Goal: Task Accomplishment & Management: Manage account settings

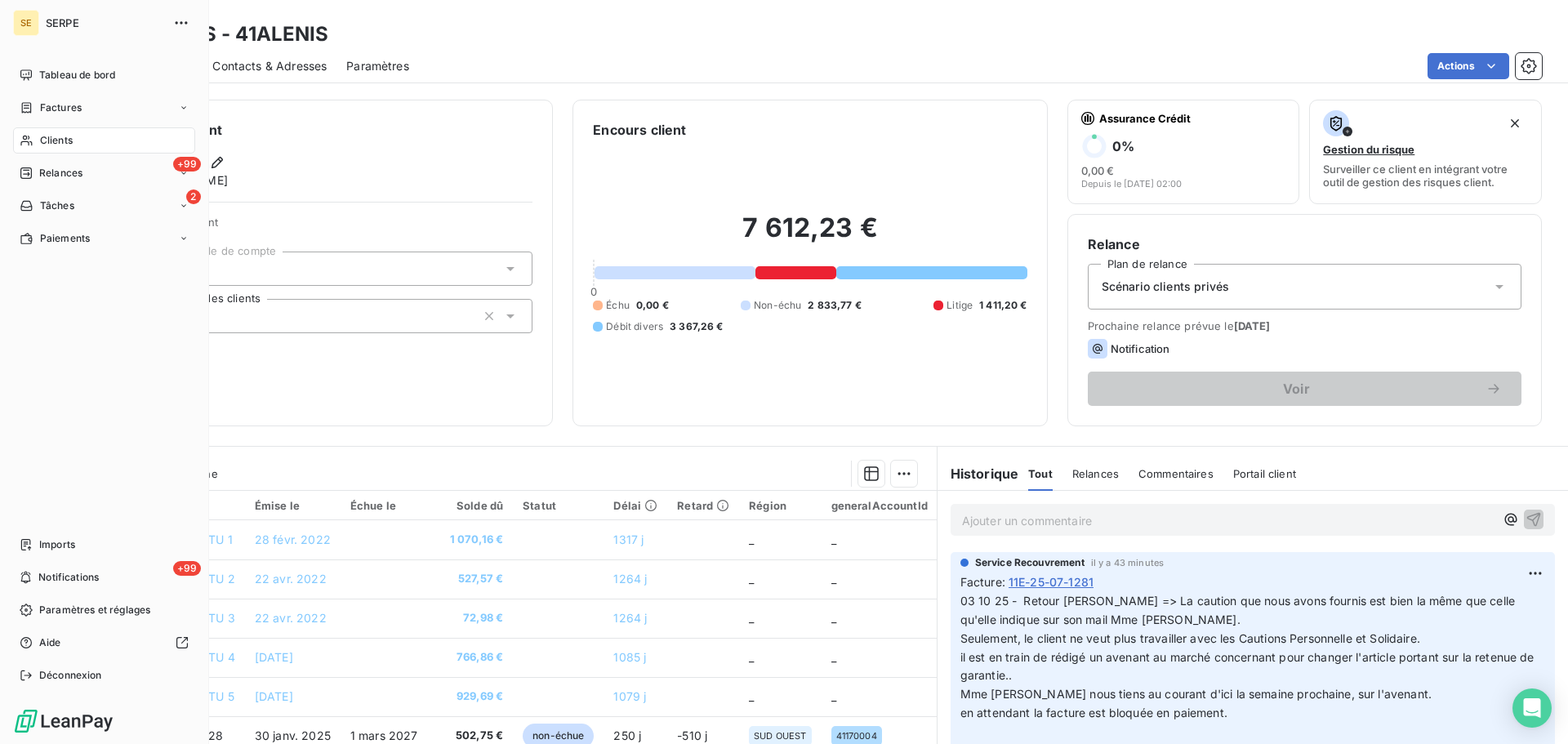
scroll to position [218, 0]
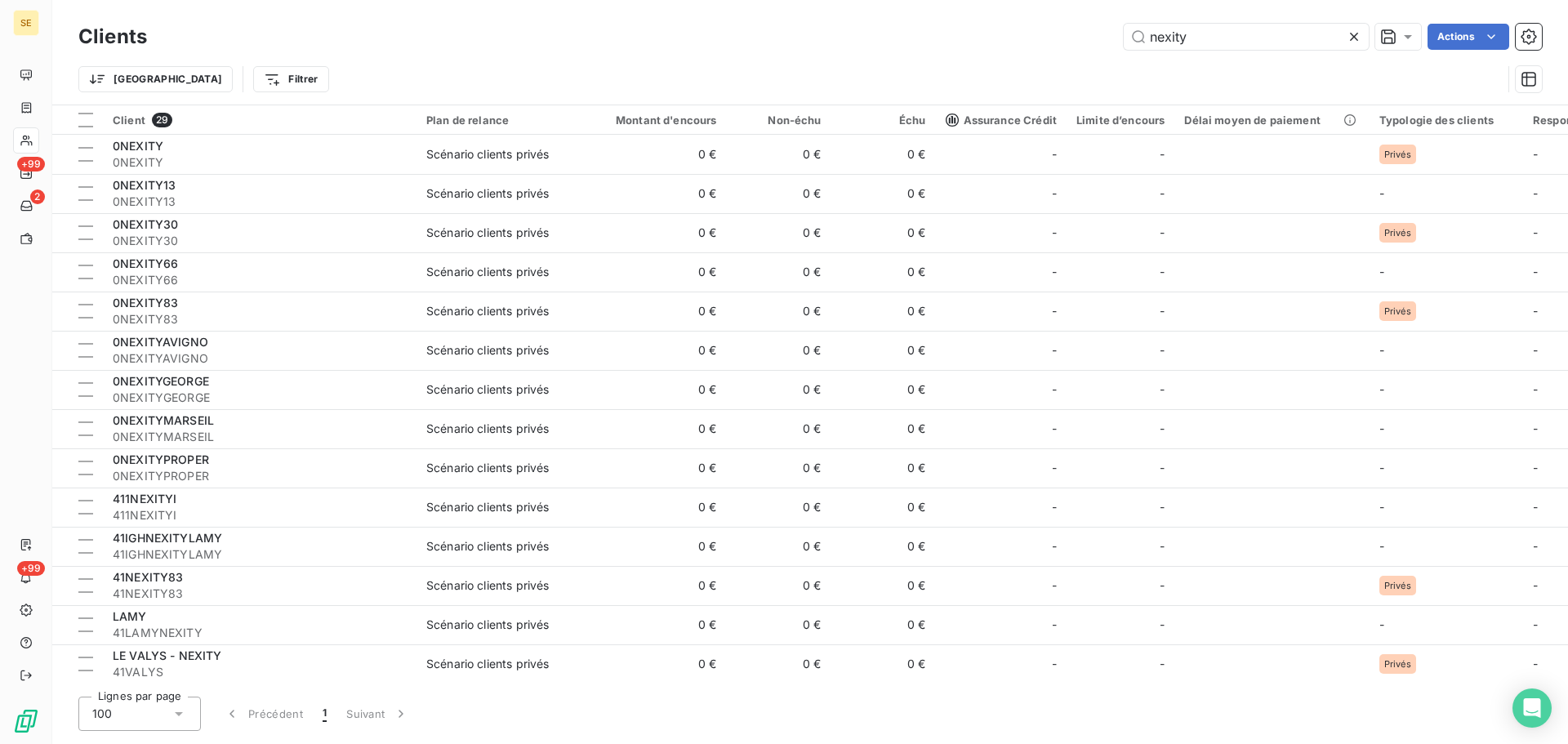
drag, startPoint x: 1248, startPoint y: 35, endPoint x: 764, endPoint y: 1, distance: 485.2
click at [777, 6] on div "Clients nexity Actions Trier Filtrer" at bounding box center [810, 52] width 1515 height 104
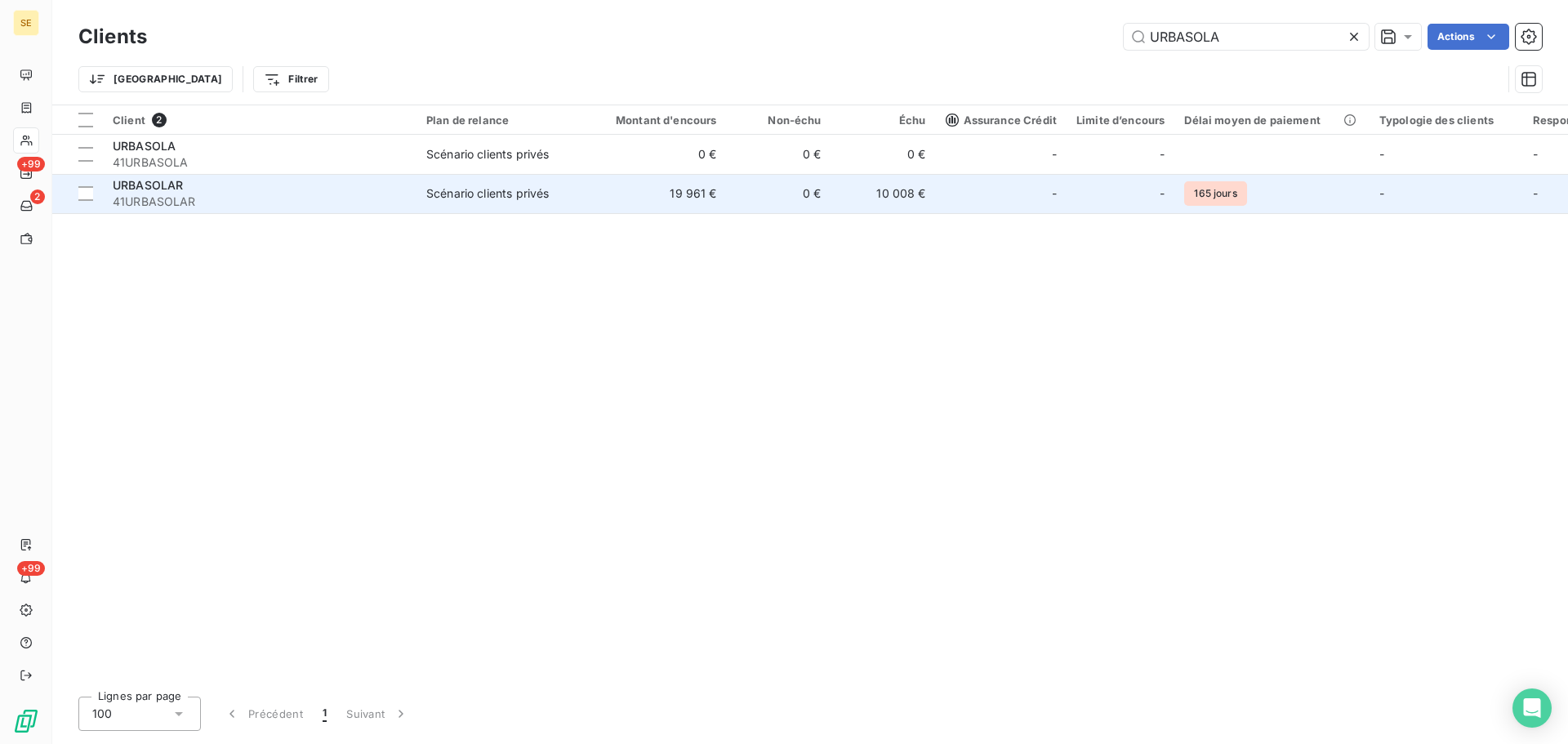
type input "URBASOLA"
click at [286, 183] on div "URBASOLAR" at bounding box center [259, 185] width 294 height 16
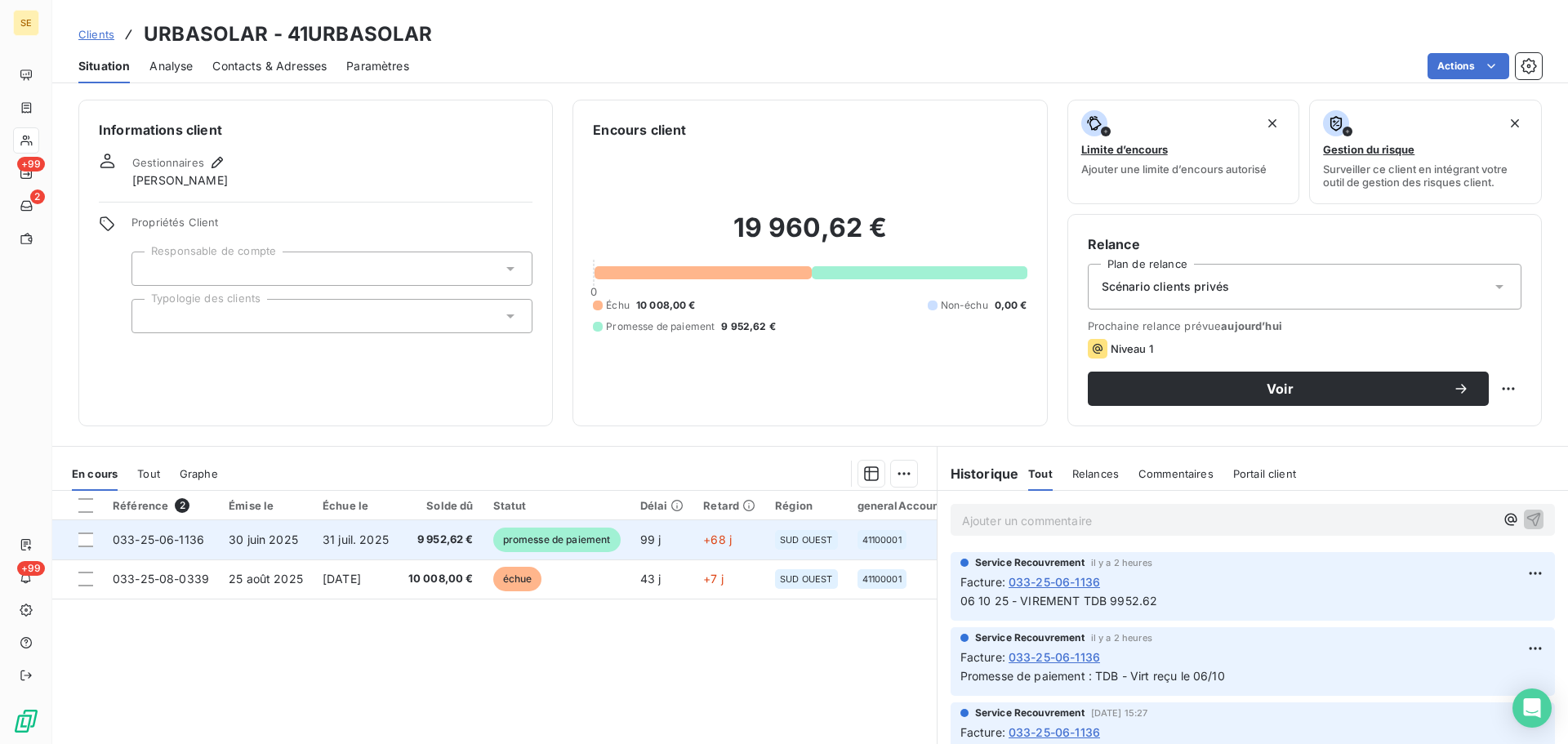
click at [375, 550] on td "31 juil. 2025" at bounding box center [355, 540] width 86 height 39
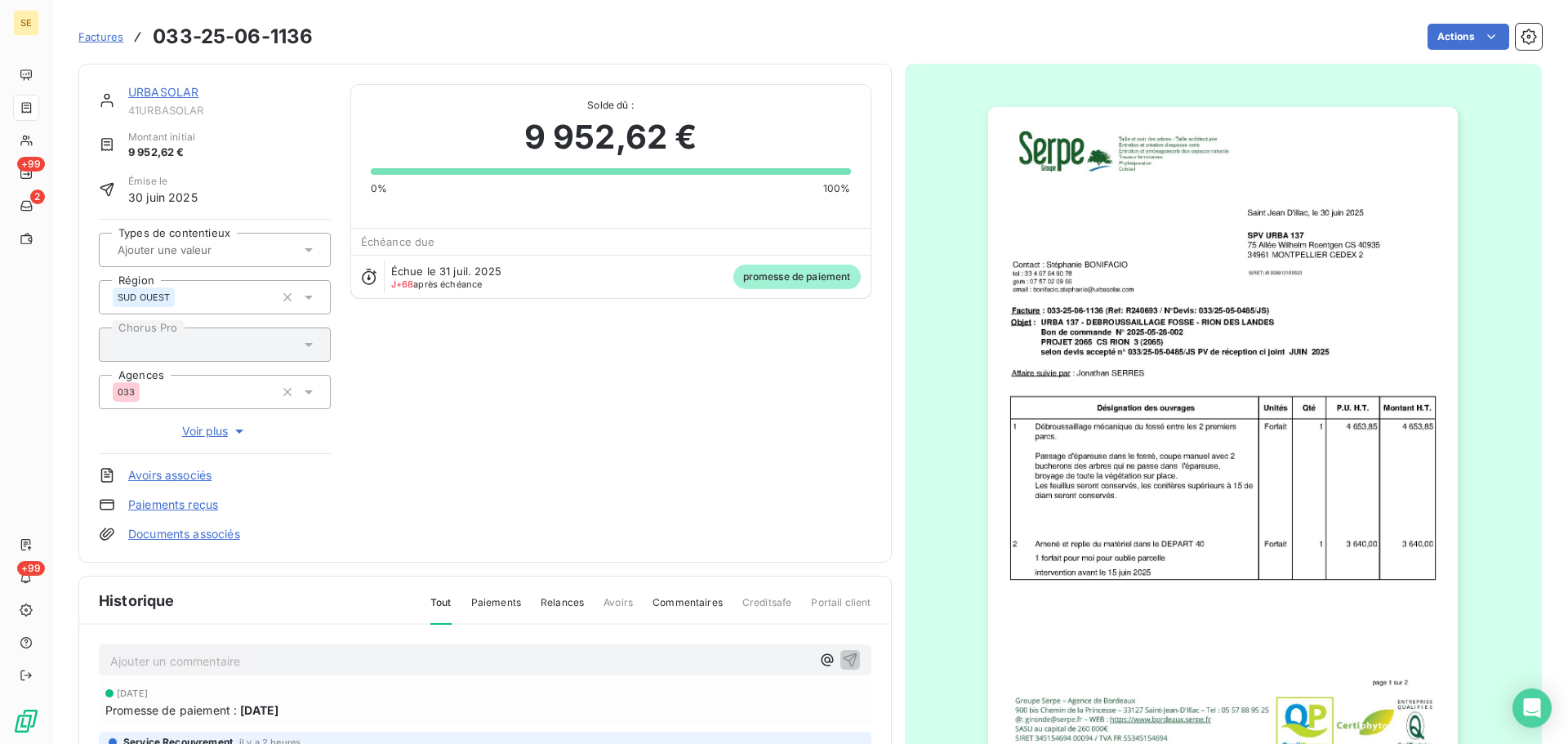
click at [198, 107] on span "41URBASOLAR" at bounding box center [229, 110] width 203 height 13
copy div "41URBASOLAR"
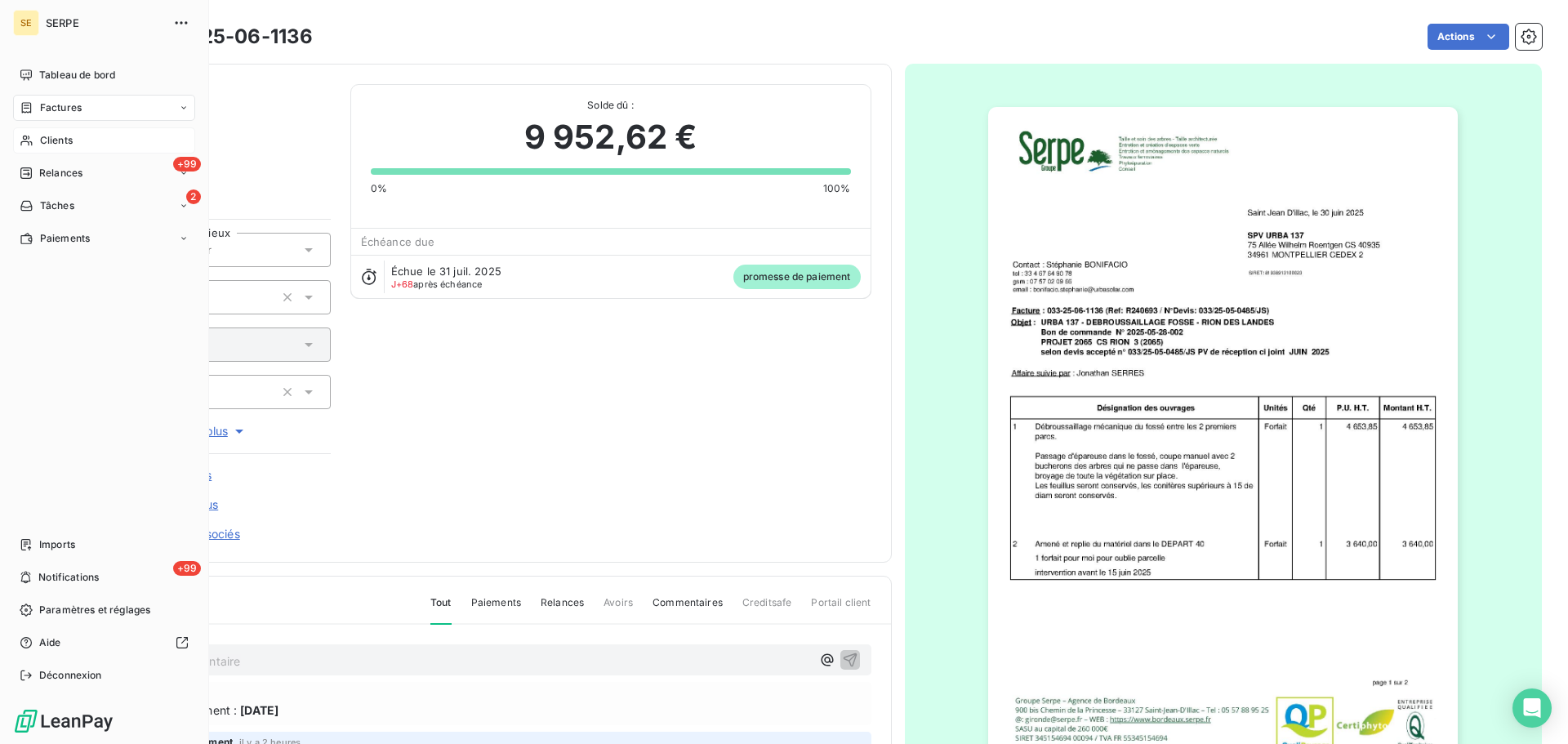
click at [51, 139] on span "Clients" at bounding box center [57, 140] width 33 height 15
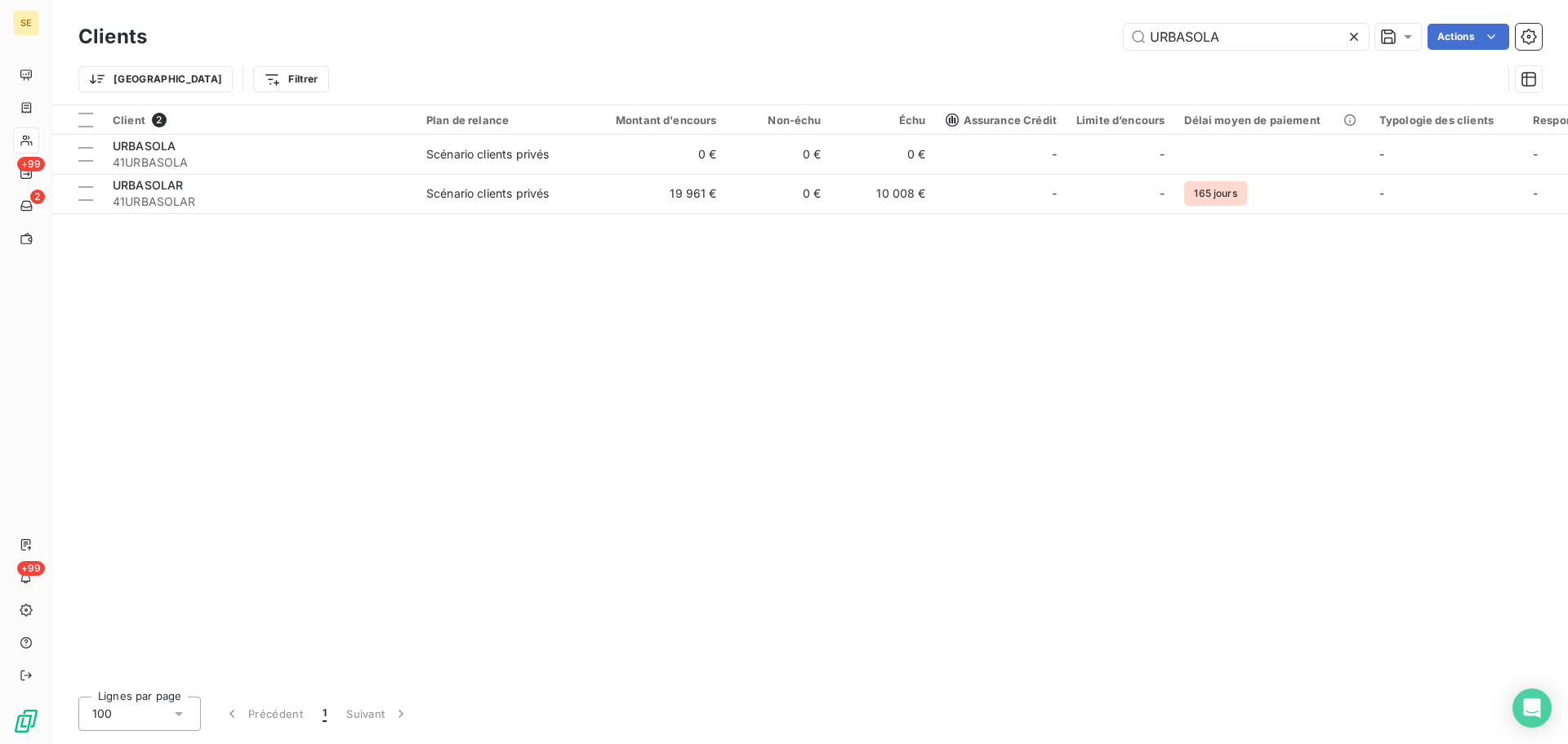
drag, startPoint x: 1290, startPoint y: 40, endPoint x: 938, endPoint y: 55, distance: 352.3
click at [949, 55] on div "Clients URBASOLA Actions Trier Filtrer" at bounding box center [810, 62] width 1463 height 85
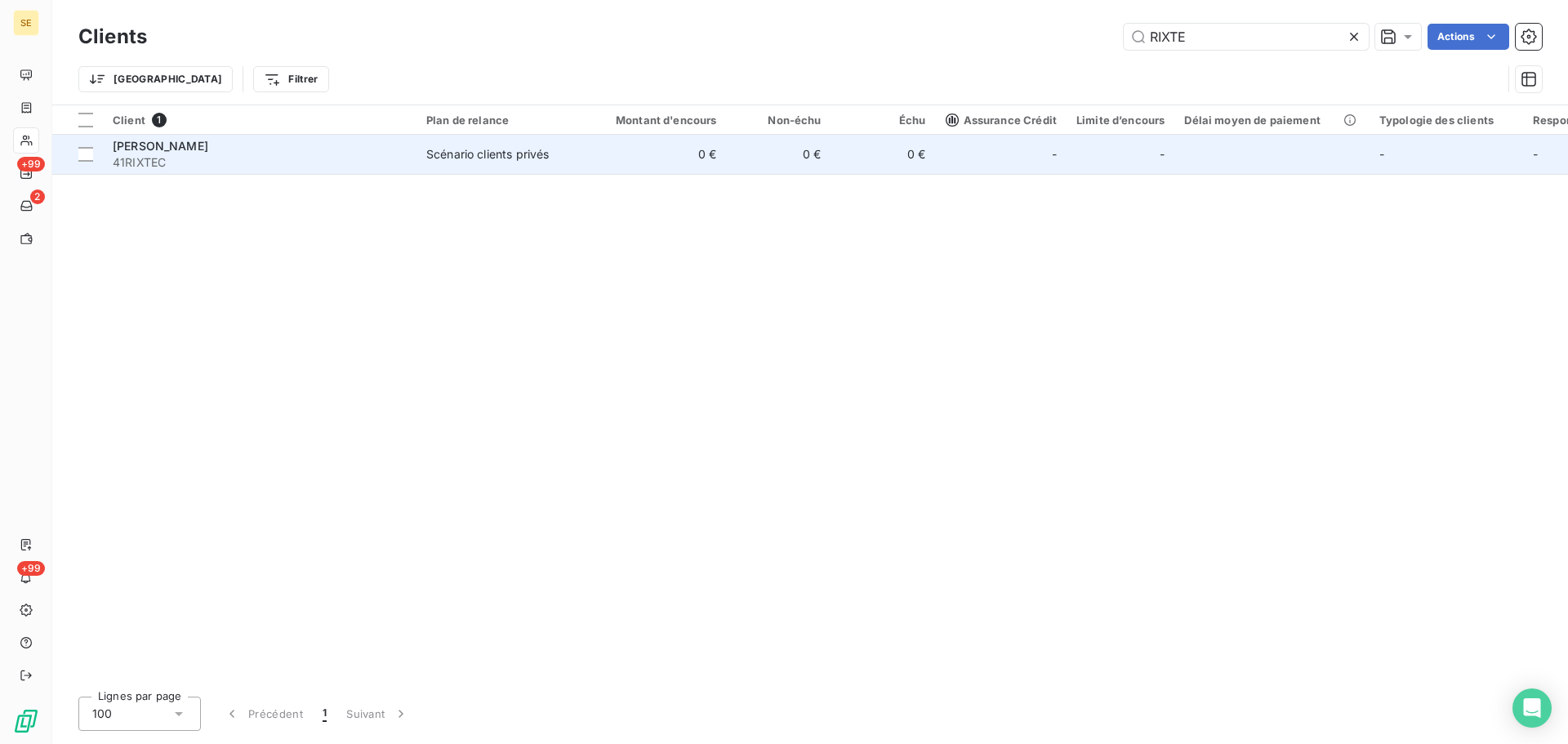
type input "RIXTE"
click at [432, 154] on div "Scénario clients privés" at bounding box center [487, 154] width 122 height 16
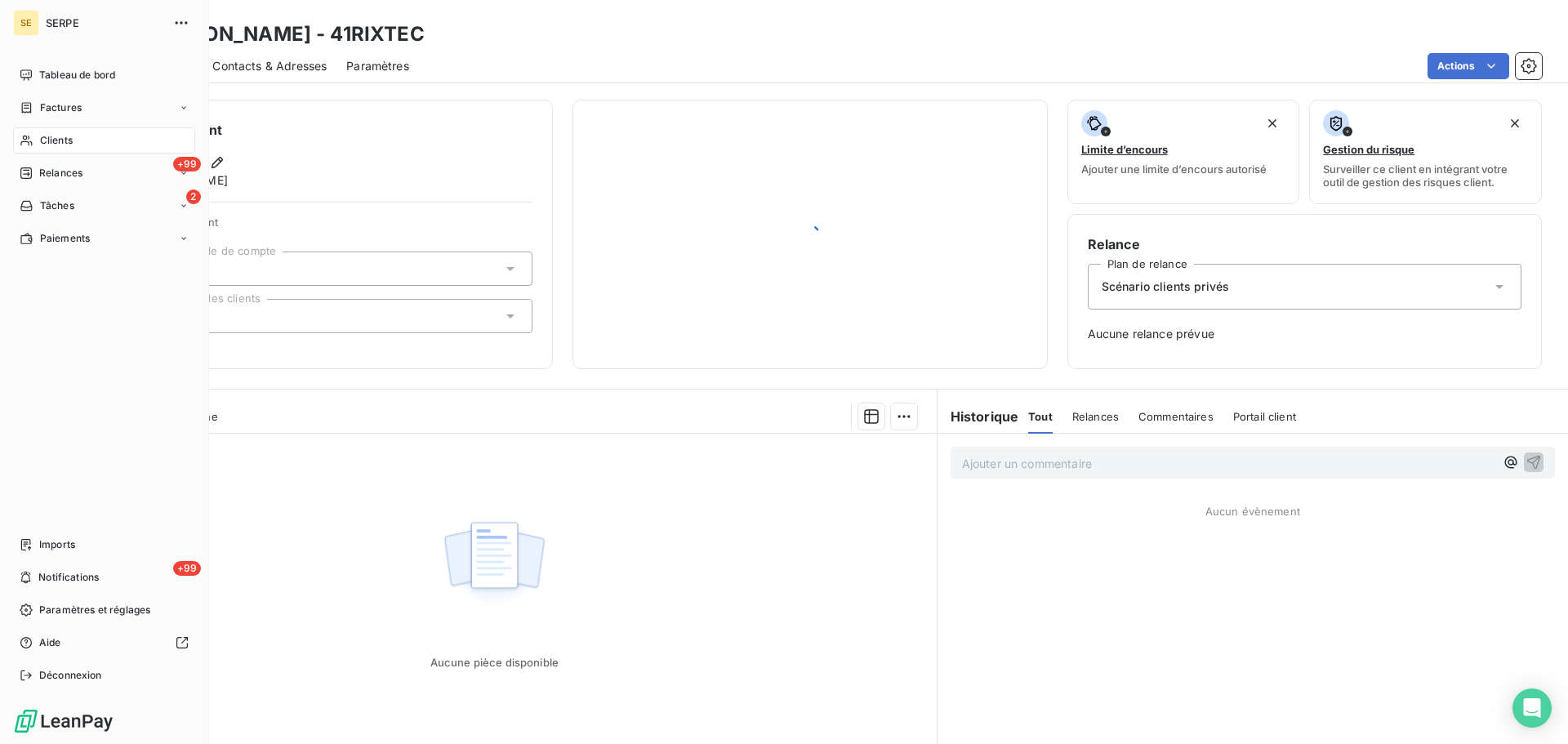
click at [57, 148] on div "Clients" at bounding box center [104, 140] width 182 height 26
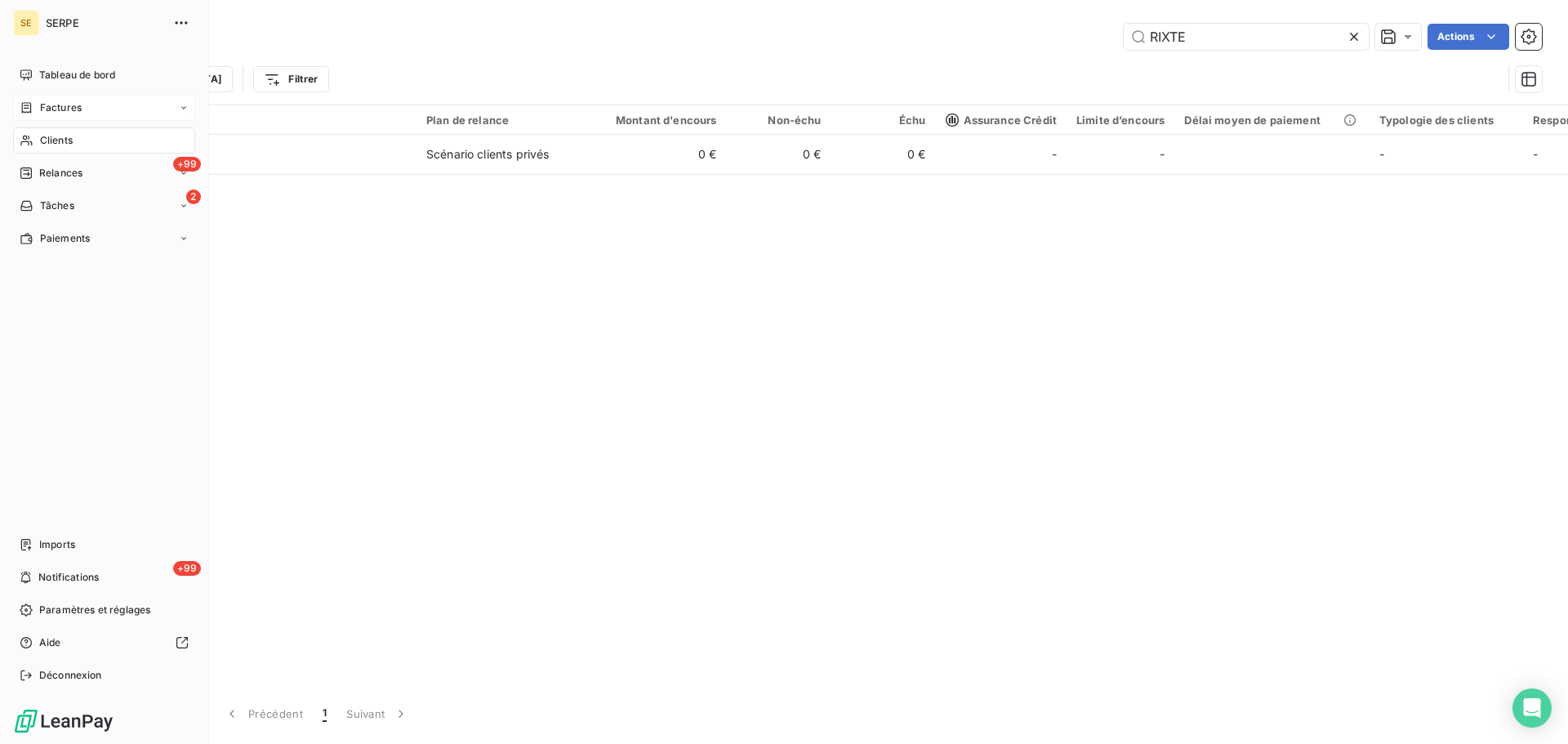
click at [59, 102] on span "Factures" at bounding box center [61, 107] width 42 height 15
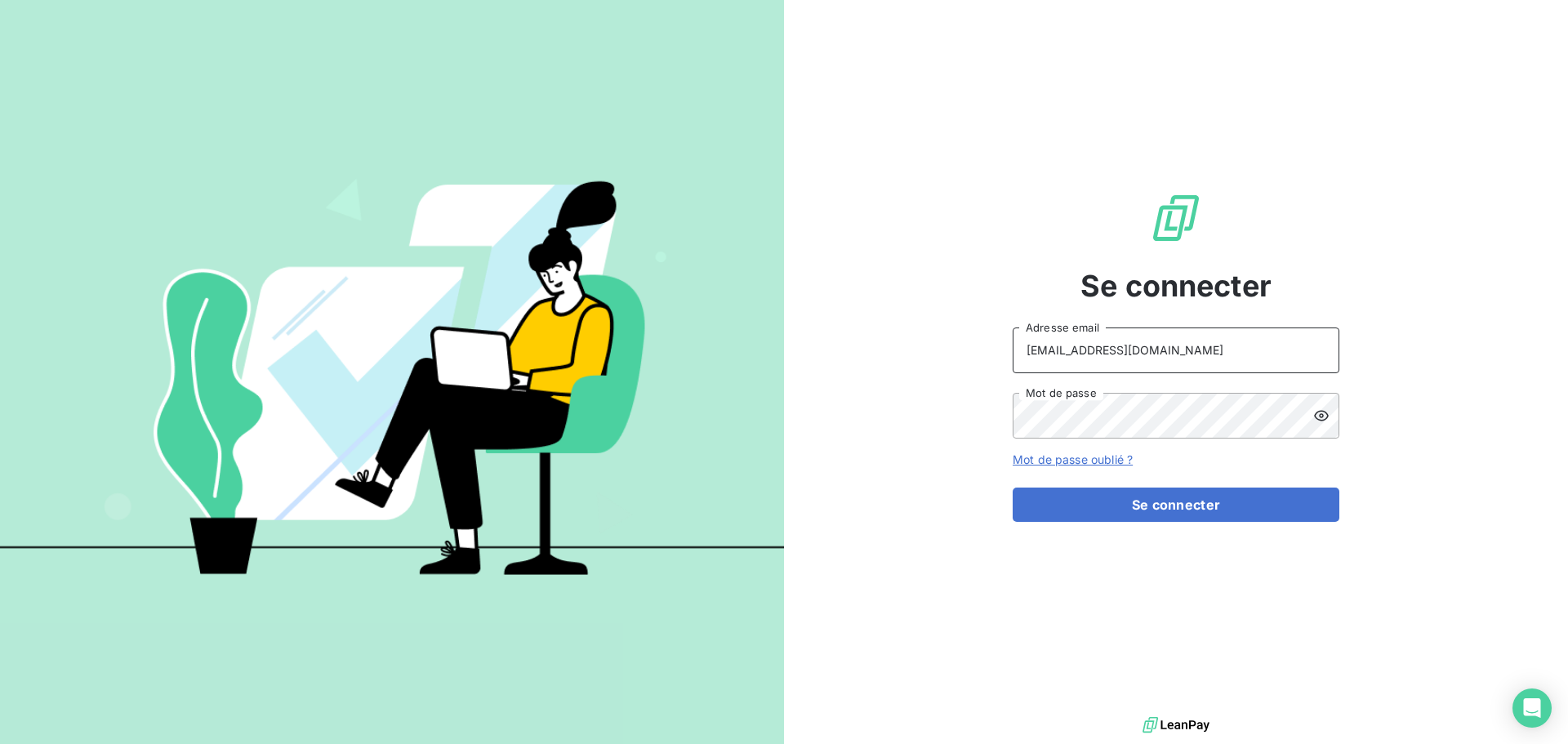
click at [1158, 358] on input "recouvrement@serpe.fr" at bounding box center [1176, 350] width 327 height 46
type input "peigne@serpe.fr"
click at [1127, 523] on div "Se connecter peigne@serpe.fr Adresse email Mot de passe Mot de passe oublié ? S…" at bounding box center [1176, 356] width 327 height 713
click at [1136, 509] on button "Se connecter" at bounding box center [1176, 504] width 327 height 34
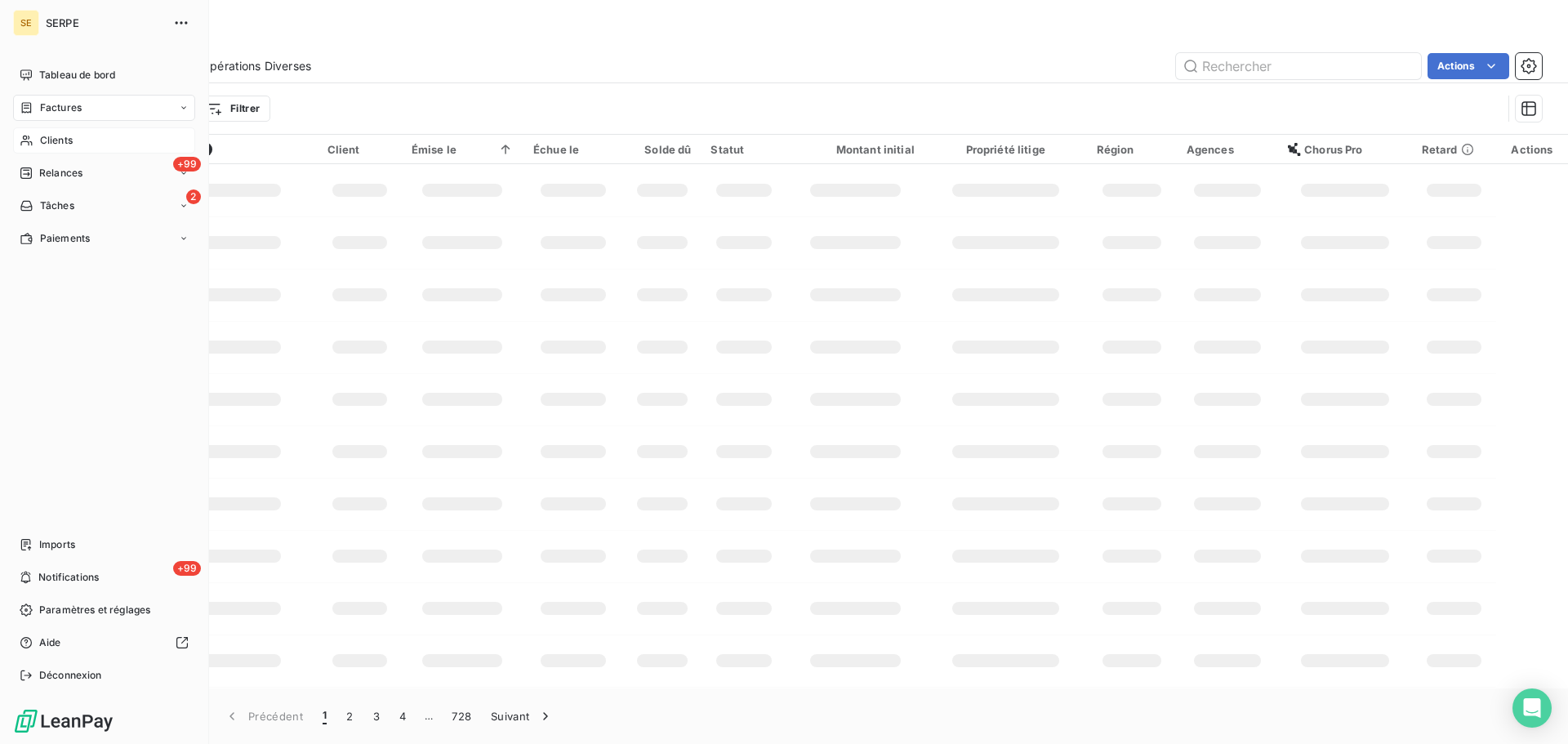
click at [58, 135] on span "Clients" at bounding box center [57, 140] width 33 height 15
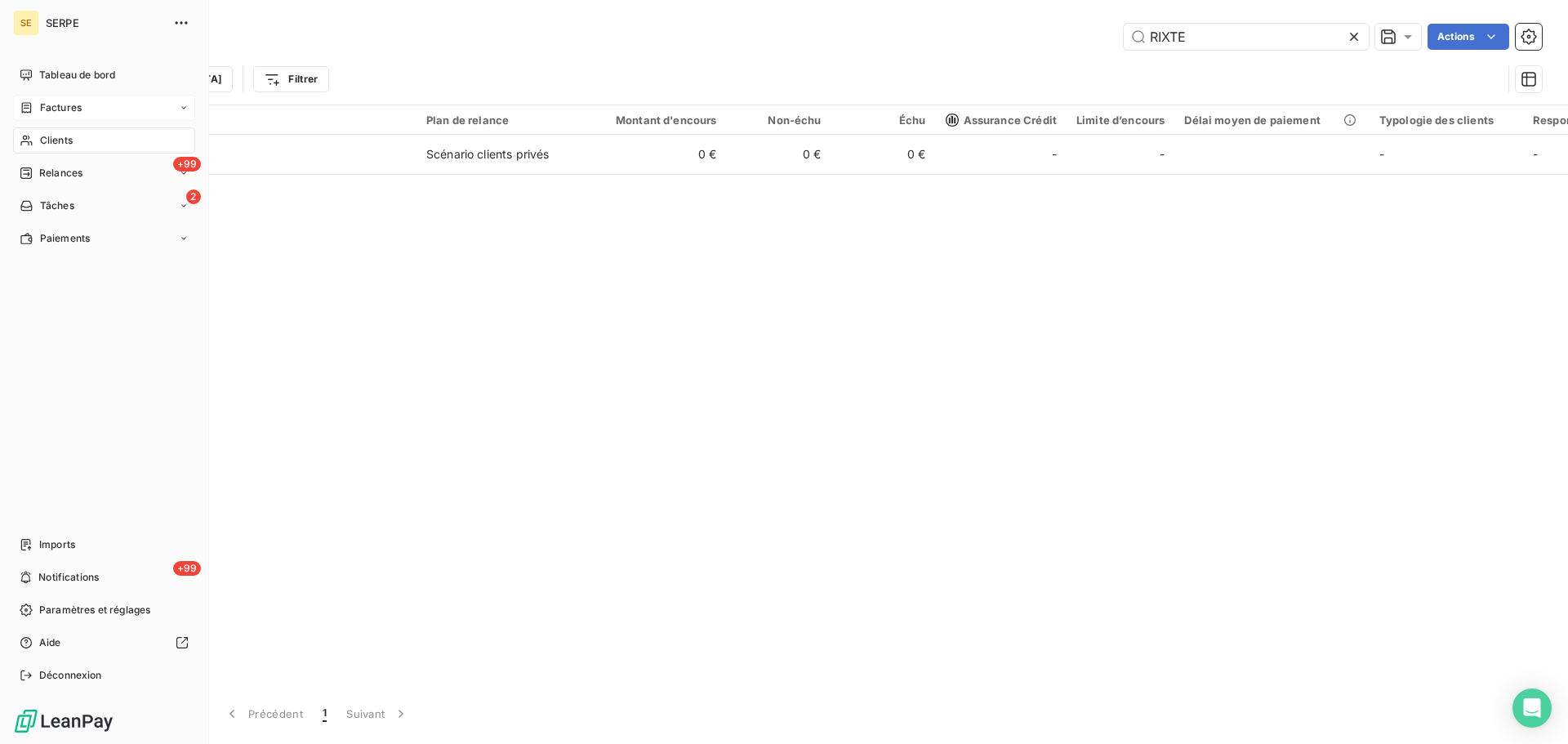
click at [34, 96] on div "Factures" at bounding box center [104, 107] width 182 height 26
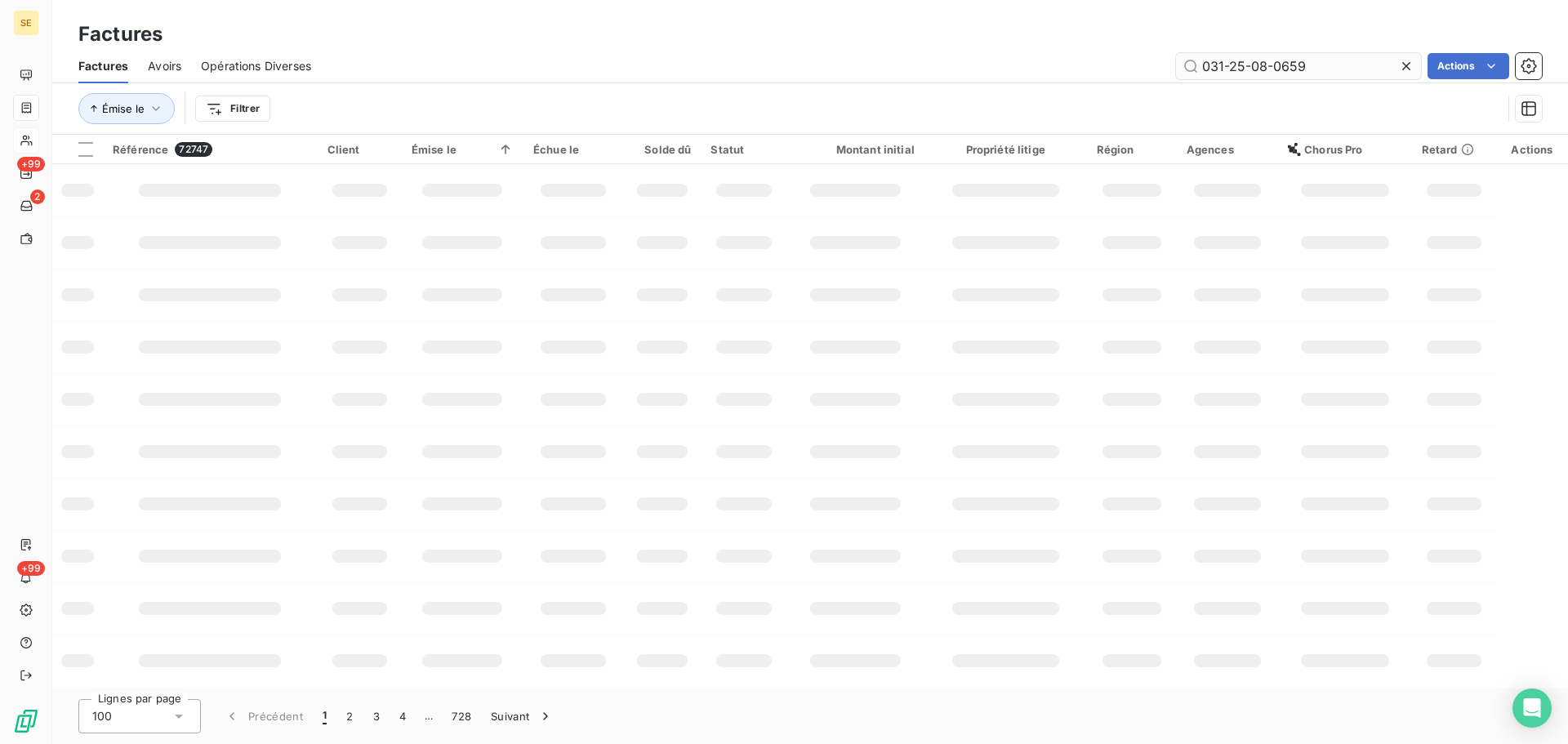
click at [1323, 63] on input "031-25-08-0659" at bounding box center [1298, 66] width 245 height 26
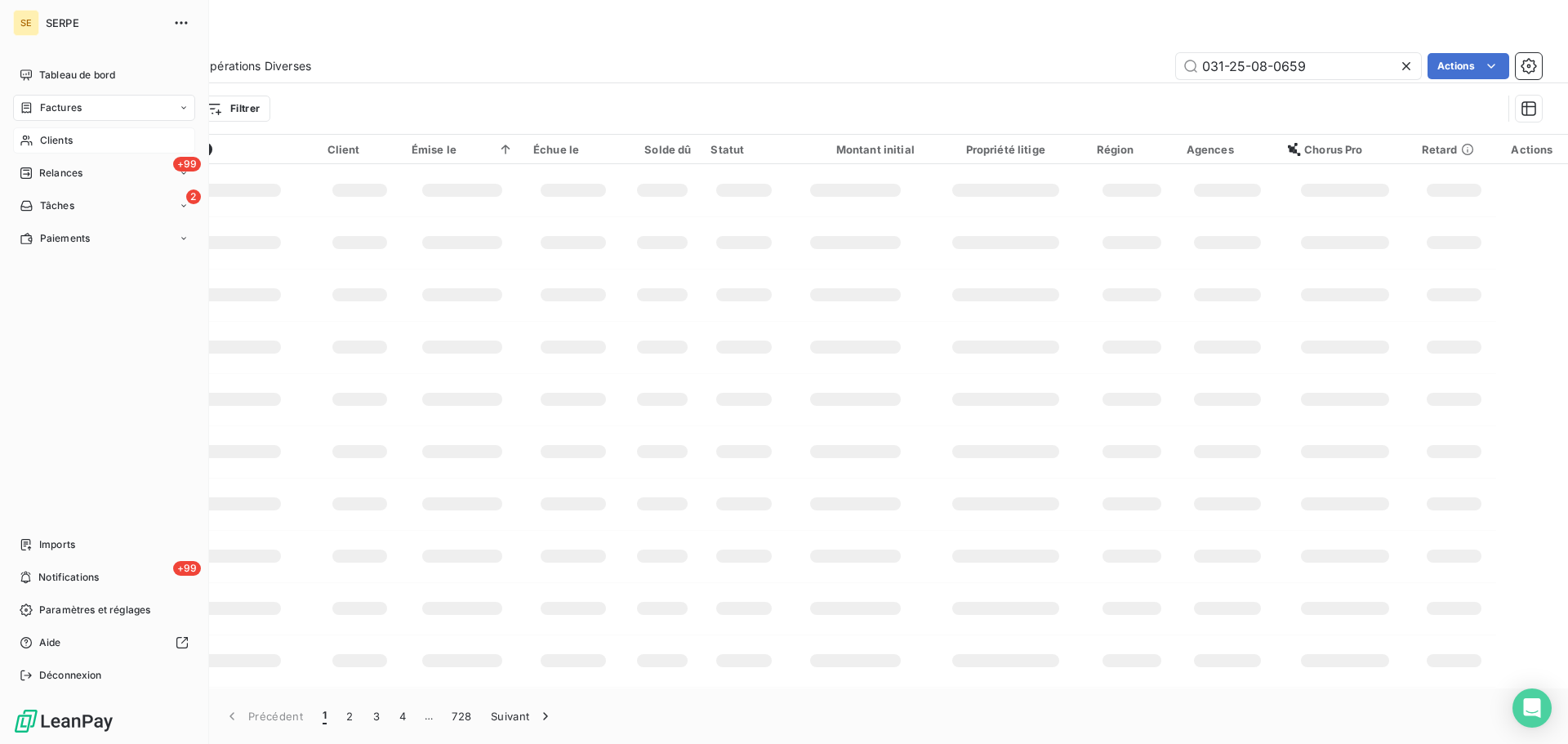
type input "031-25-08-0659"
click at [61, 144] on span "Clients" at bounding box center [57, 140] width 33 height 15
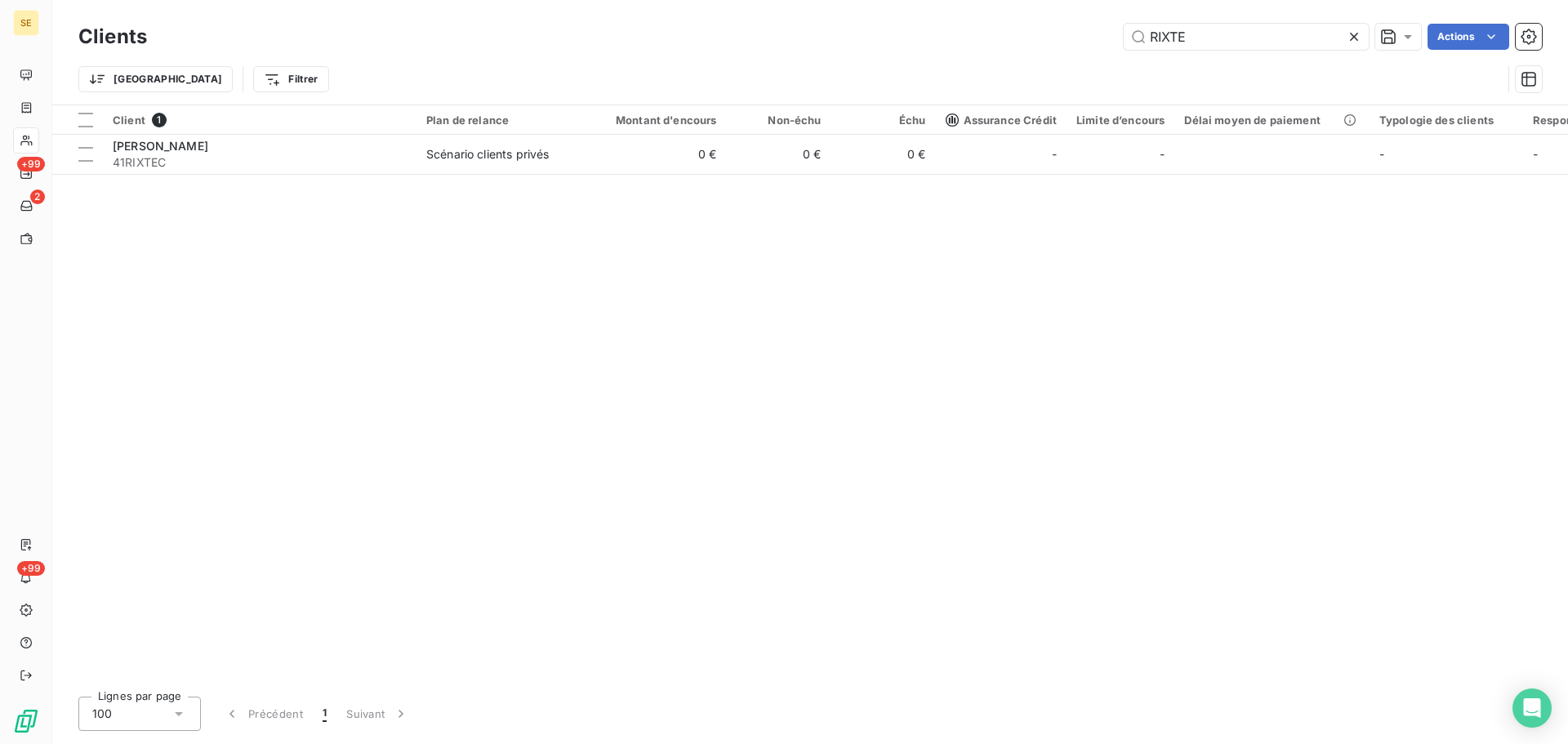
drag, startPoint x: 1200, startPoint y: 34, endPoint x: 1050, endPoint y: 44, distance: 150.3
click at [1050, 44] on div "RIXTE Actions" at bounding box center [854, 37] width 1375 height 26
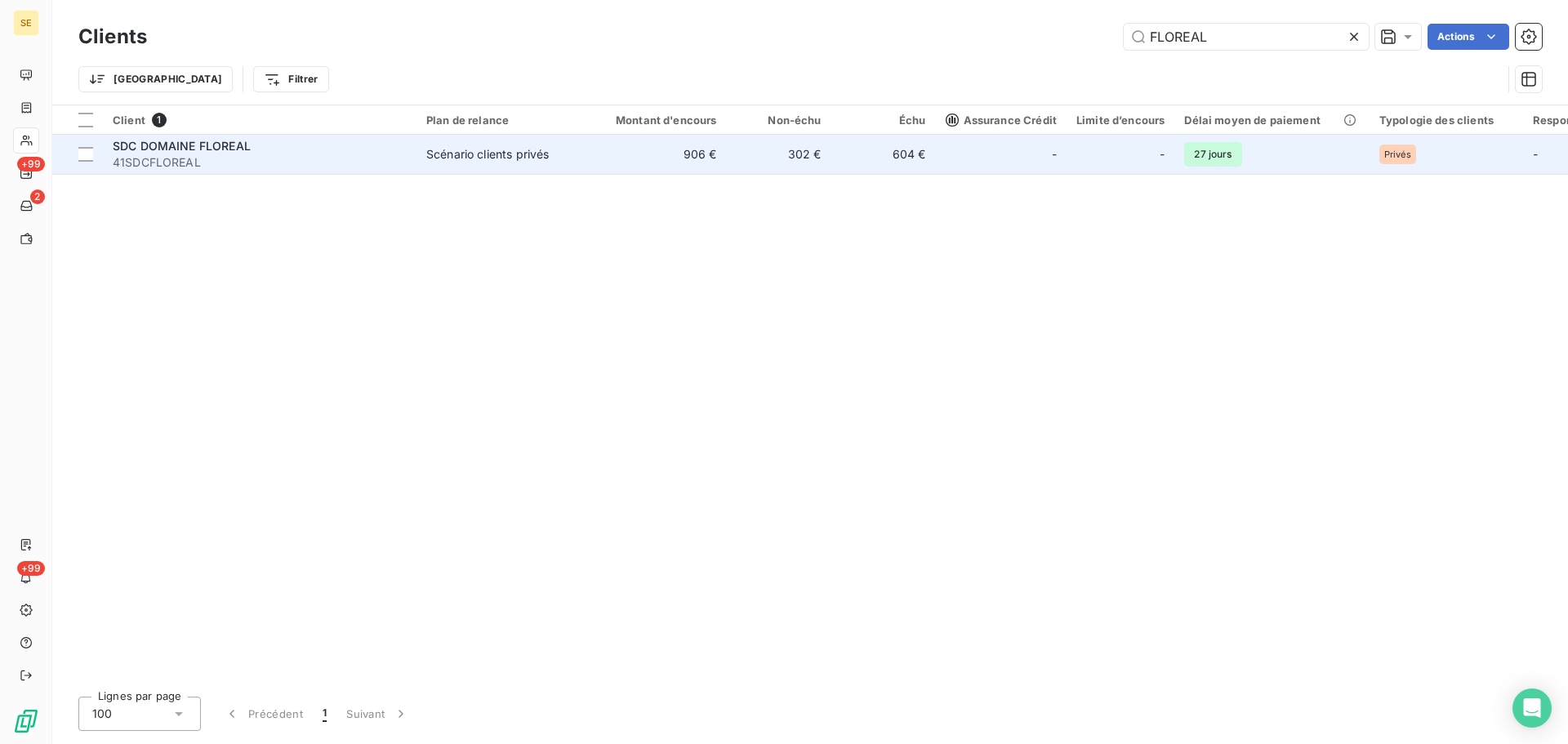
type input "FLOREAL"
click at [592, 147] on td "906 €" at bounding box center [656, 154] width 140 height 39
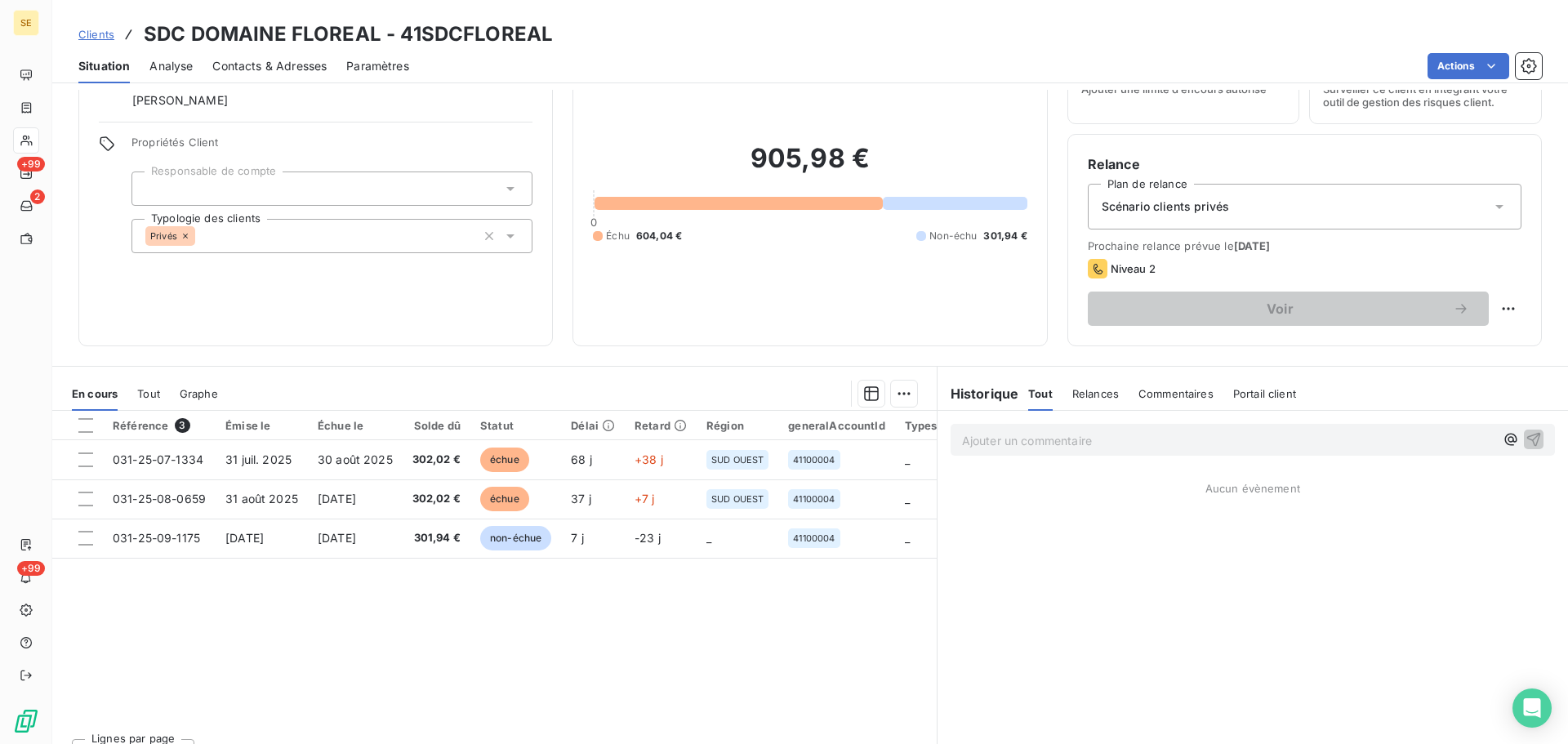
scroll to position [110, 0]
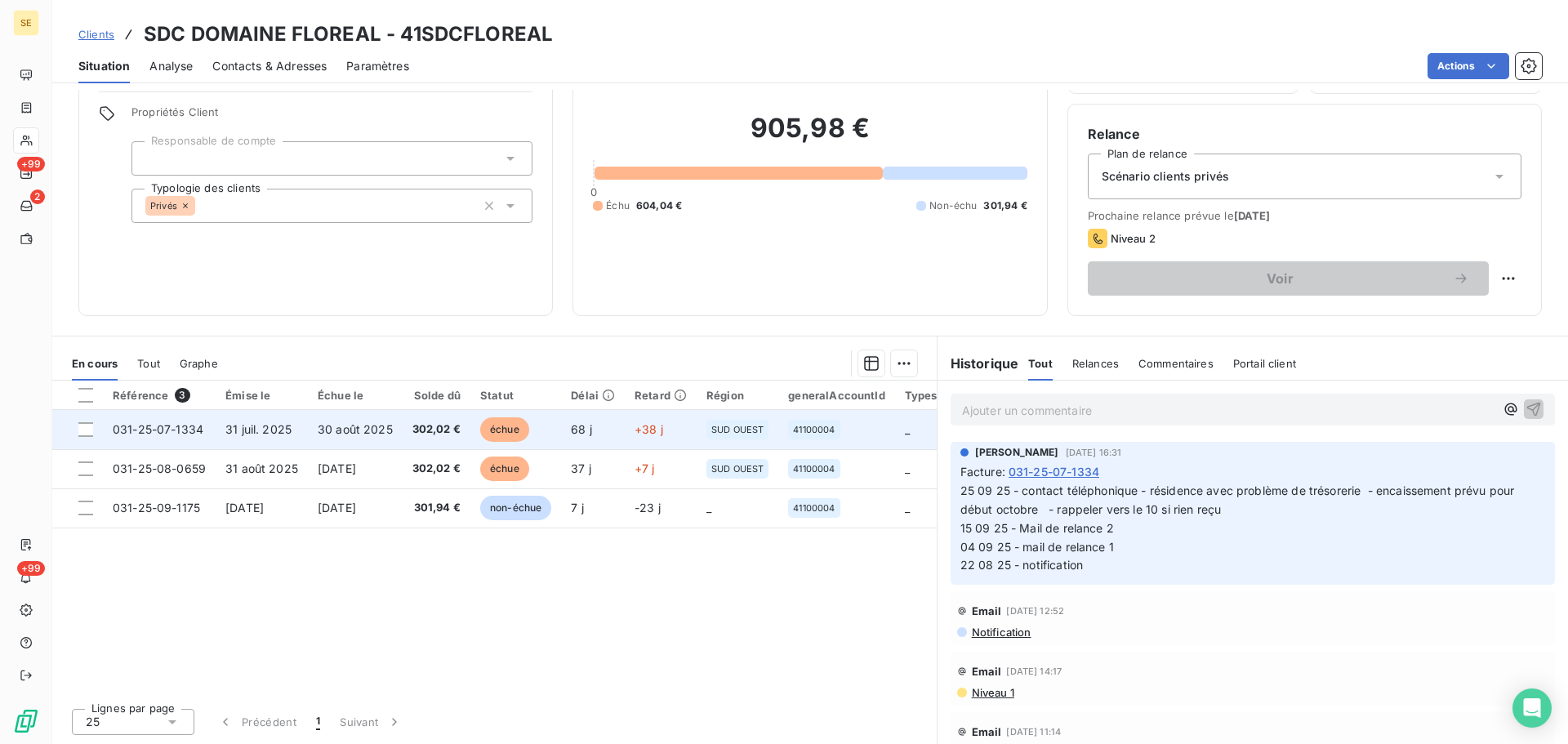
click at [427, 430] on span "302,02 €" at bounding box center [437, 430] width 48 height 16
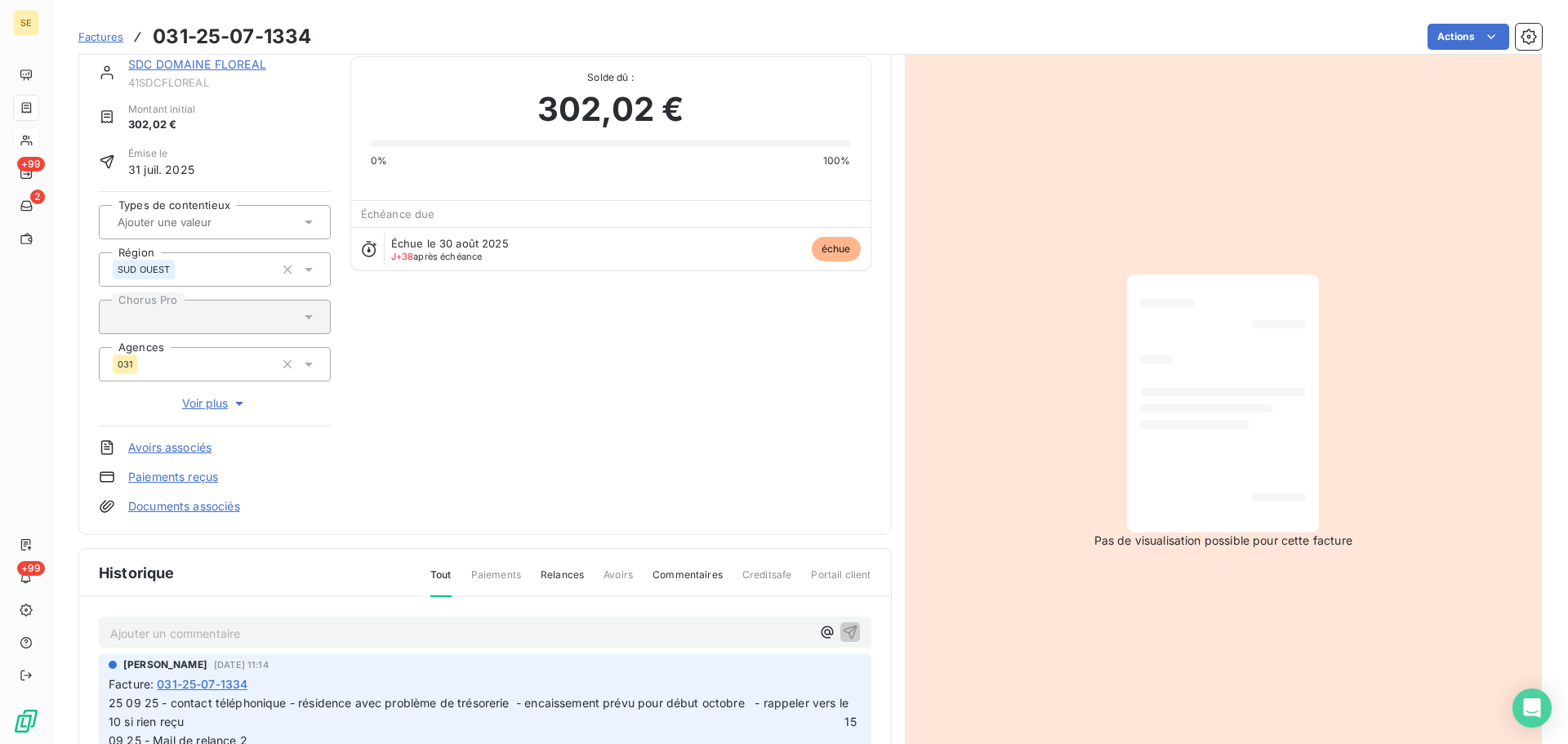
scroll to position [224, 0]
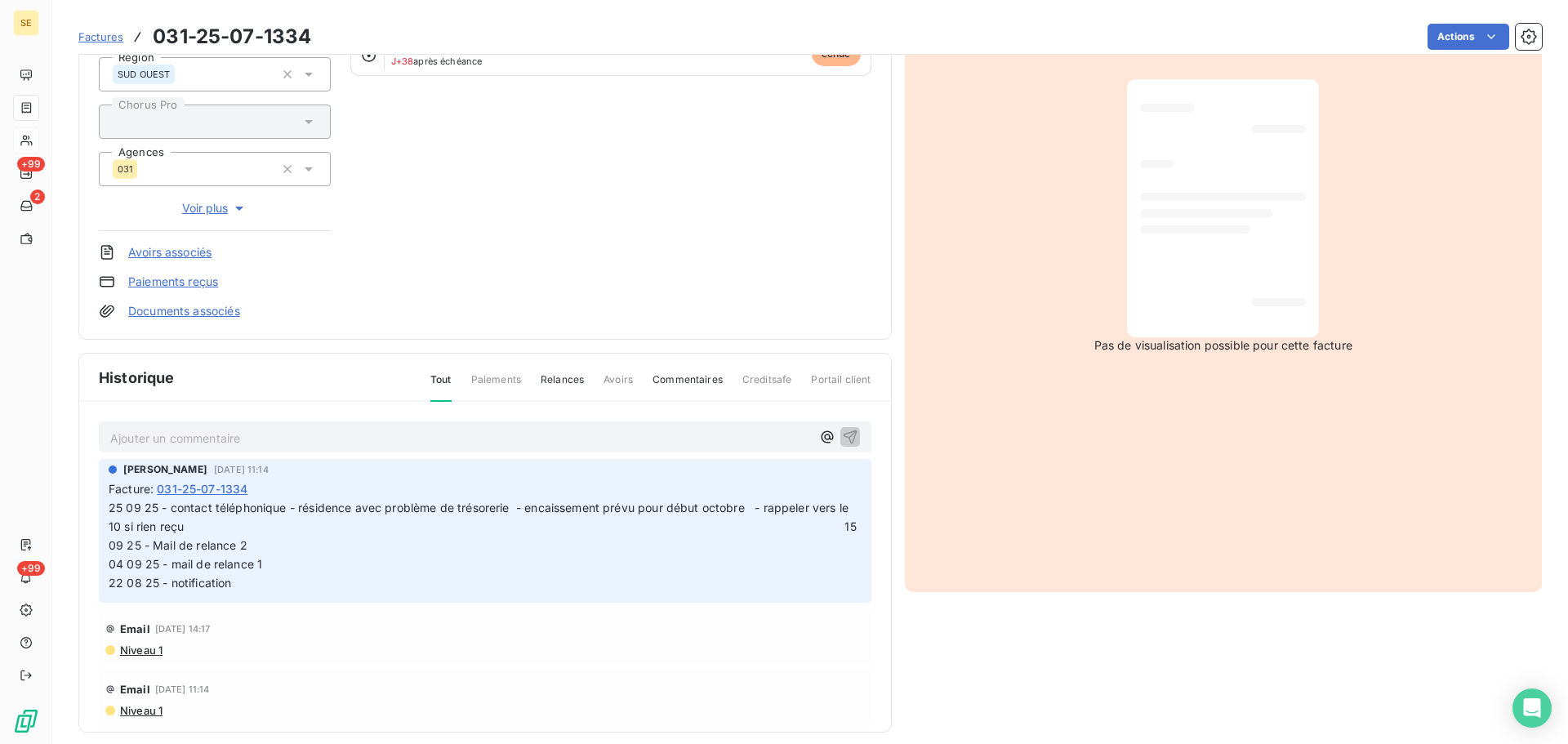
click at [383, 441] on p "Ajouter un commentaire ﻿" at bounding box center [460, 438] width 701 height 21
click at [843, 435] on icon "button" at bounding box center [849, 436] width 14 height 14
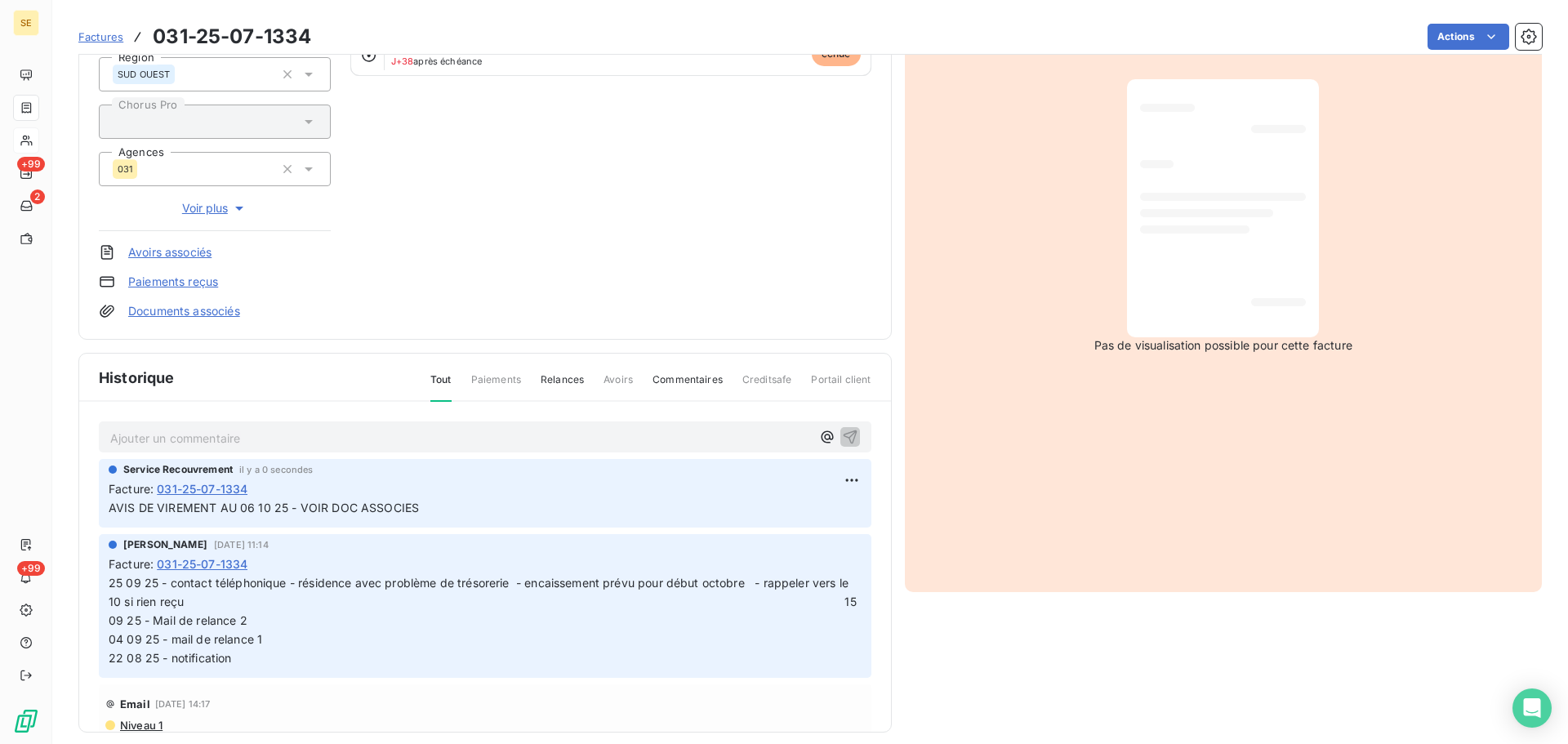
click at [192, 313] on link "Documents associés" at bounding box center [184, 311] width 112 height 16
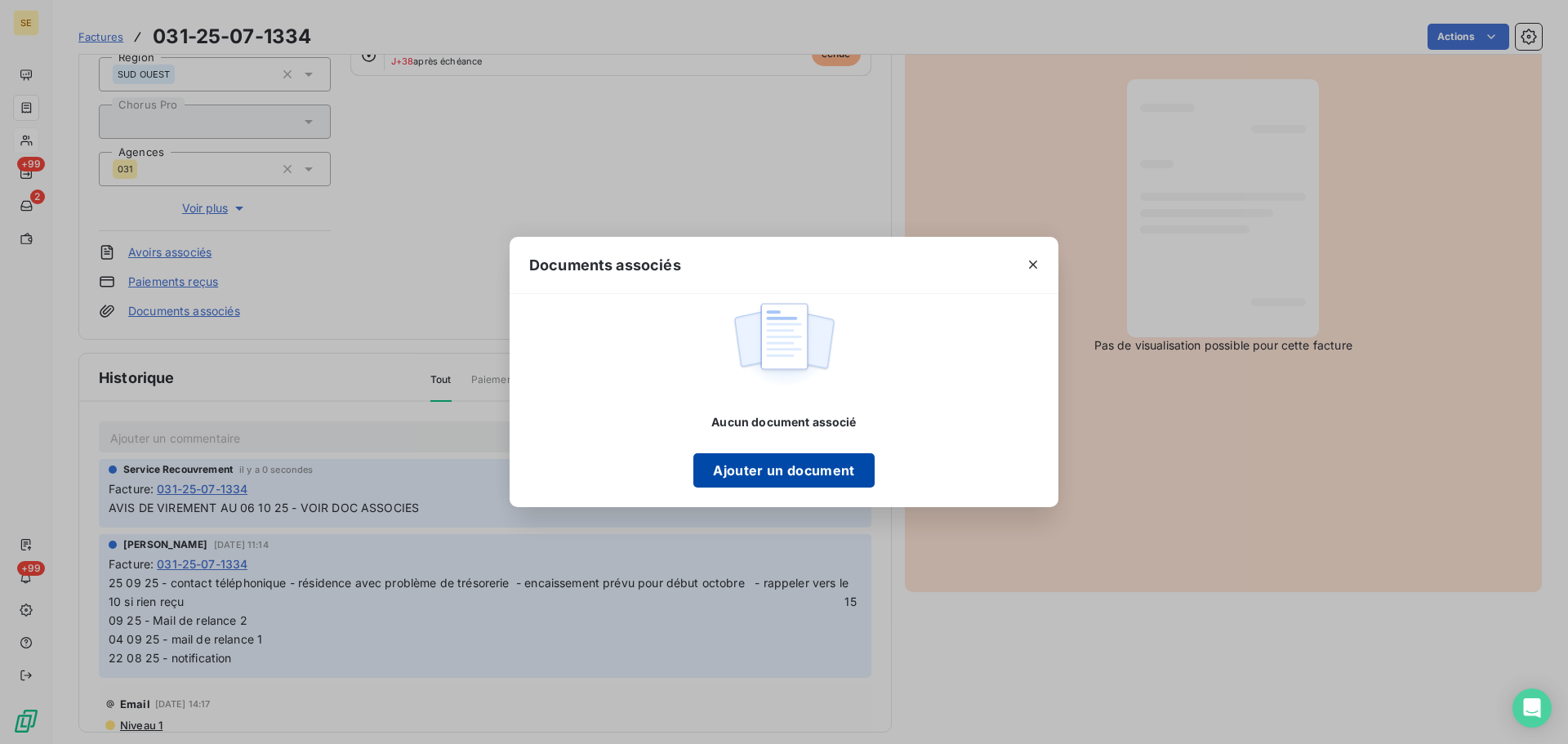
click at [813, 474] on button "Ajouter un document" at bounding box center [784, 470] width 181 height 34
click at [780, 466] on button "Ajouter un document" at bounding box center [784, 470] width 181 height 34
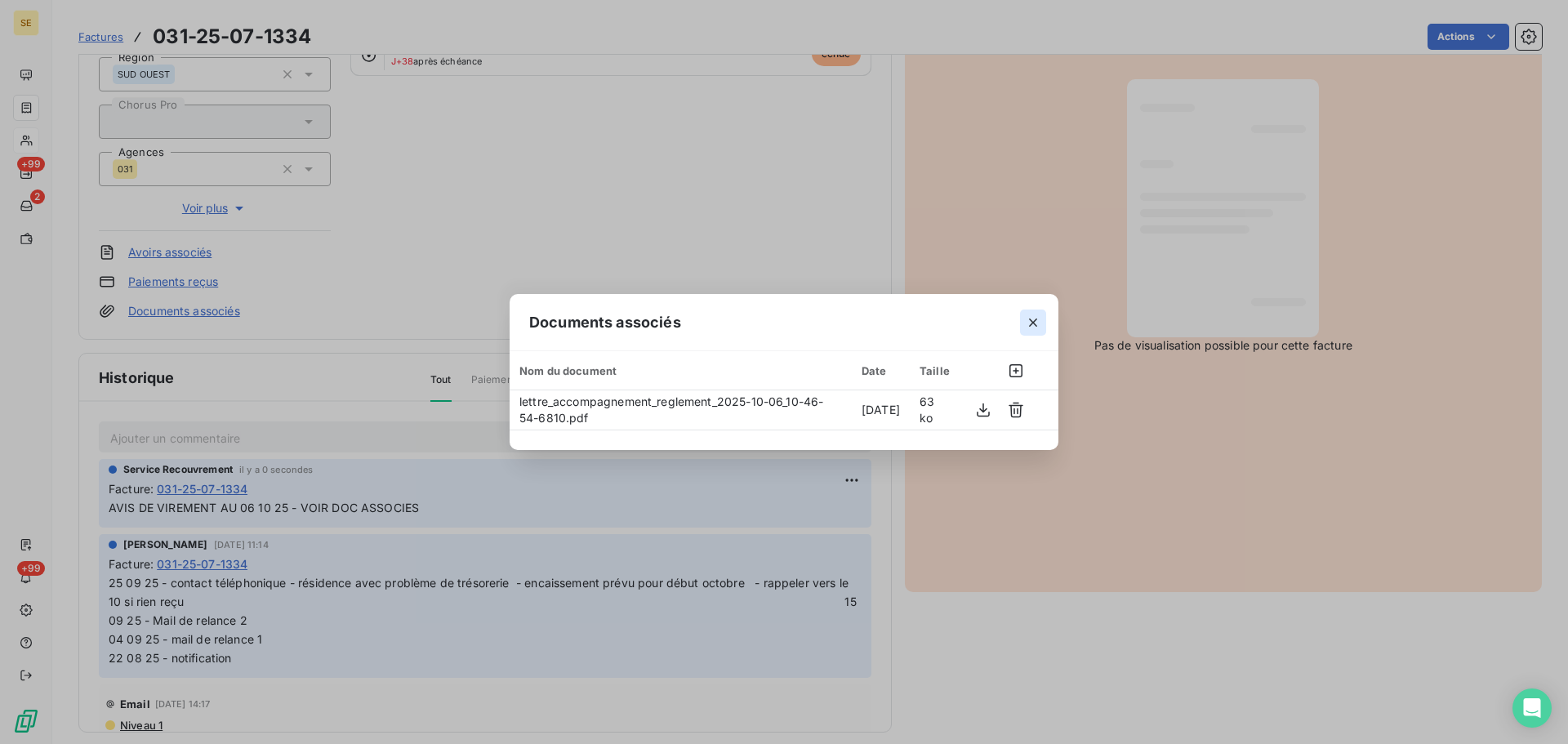
click at [1036, 323] on icon "button" at bounding box center [1033, 322] width 16 height 16
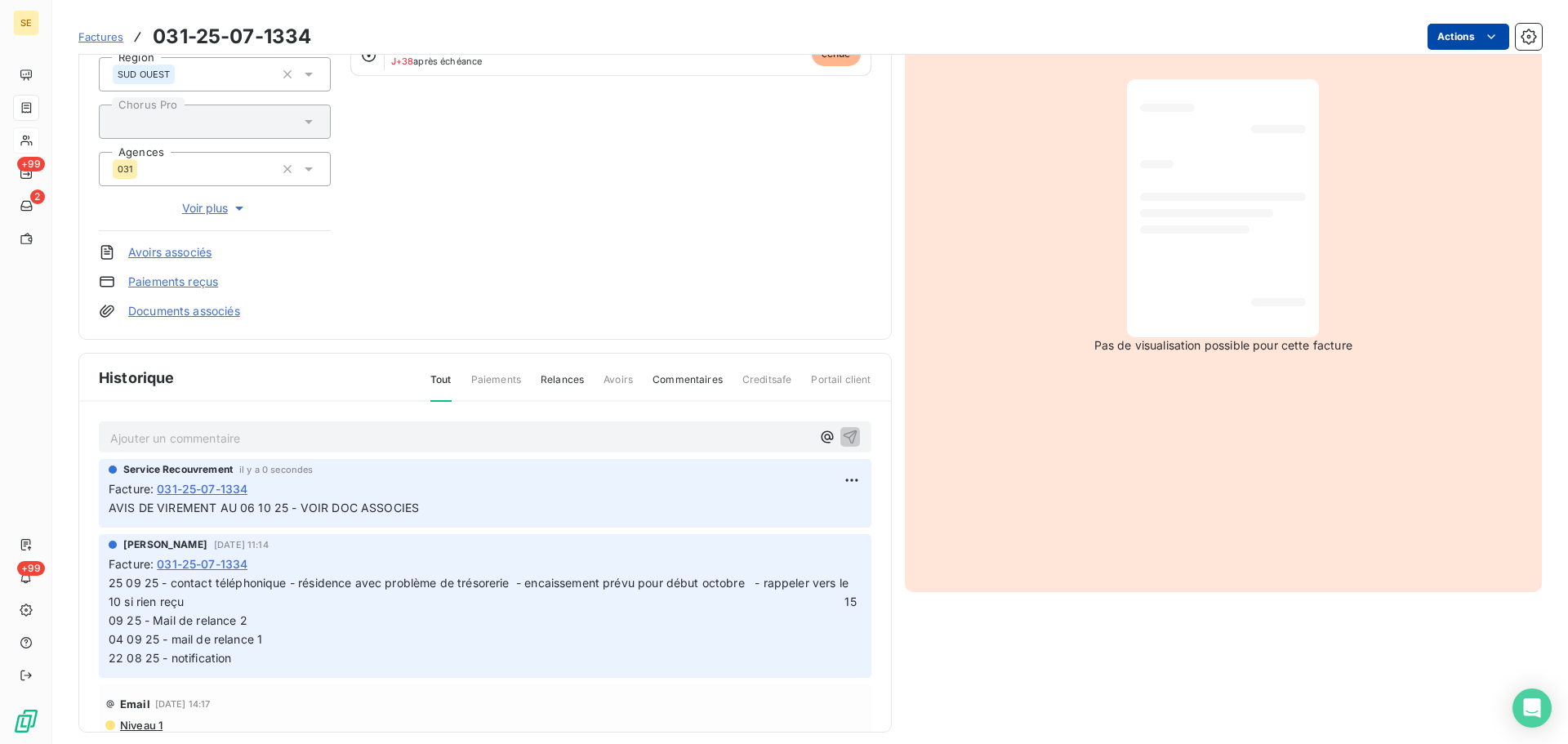
click at [1455, 40] on html "SE +99 2 +99 Factures 031-25-07-1334 Actions SDC DOMAINE FLOREAL 41SDCFLOREAL M…" at bounding box center [784, 372] width 1568 height 744
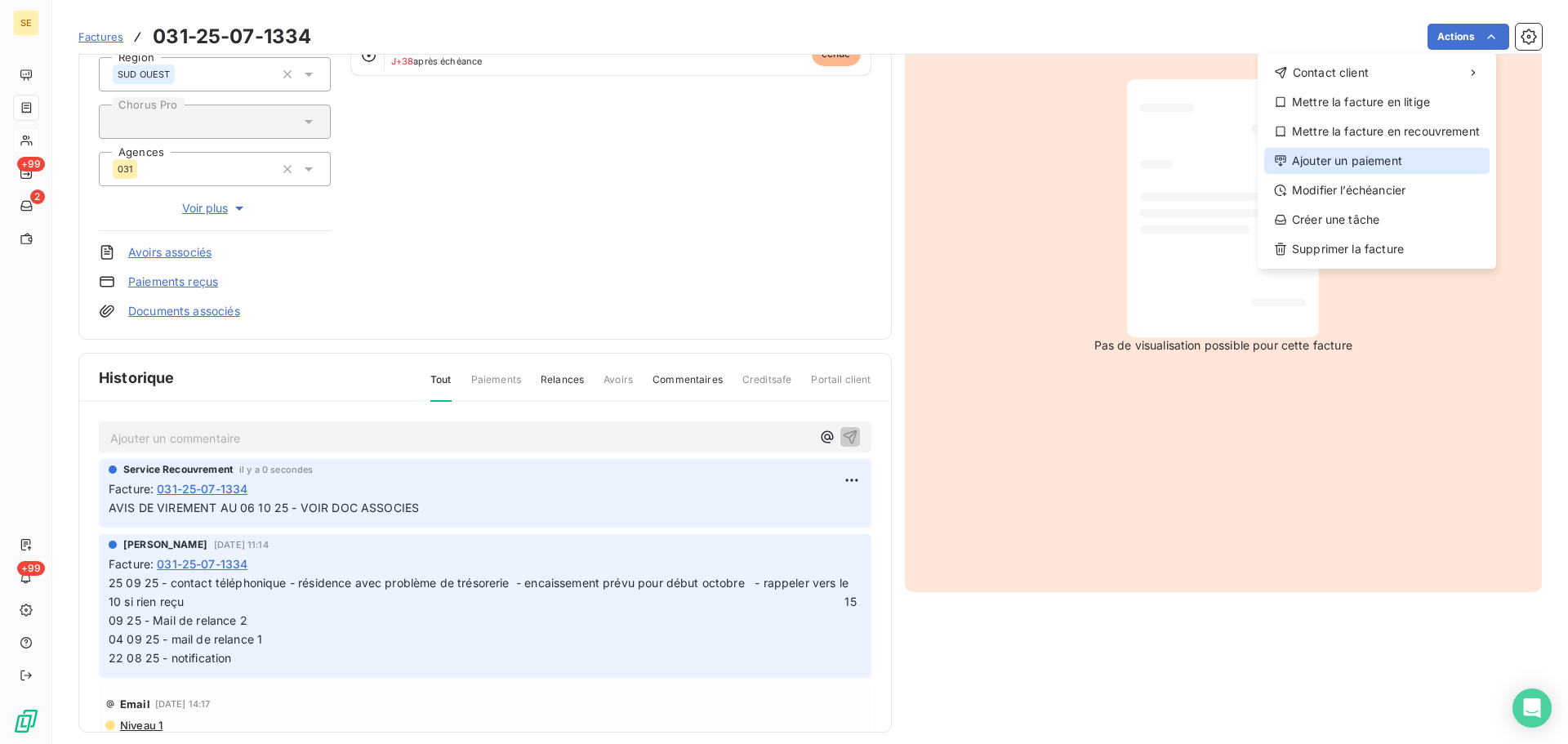
click at [1377, 166] on div "Ajouter un paiement" at bounding box center [1377, 161] width 226 height 26
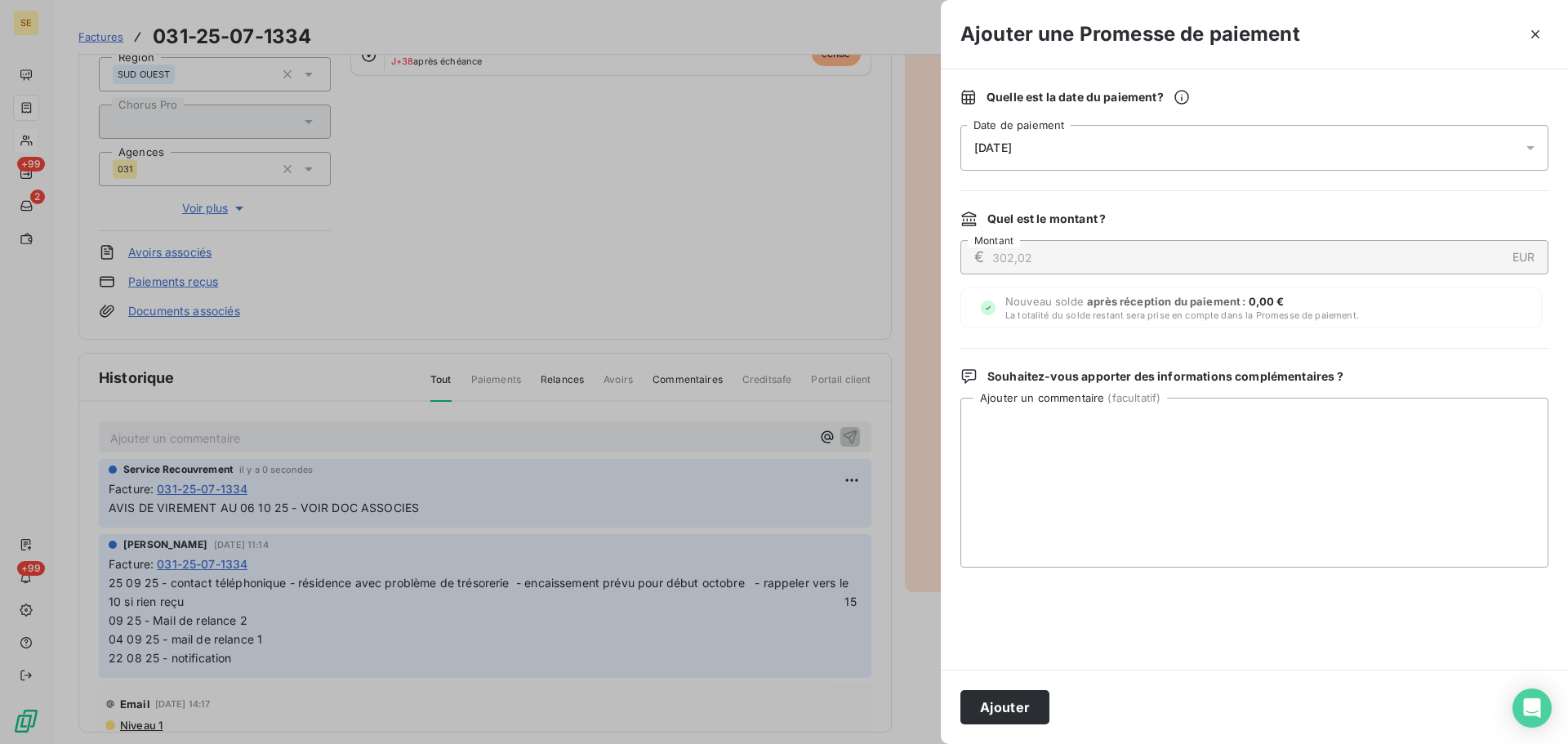
click at [1273, 139] on div "[DATE]" at bounding box center [1254, 148] width 588 height 46
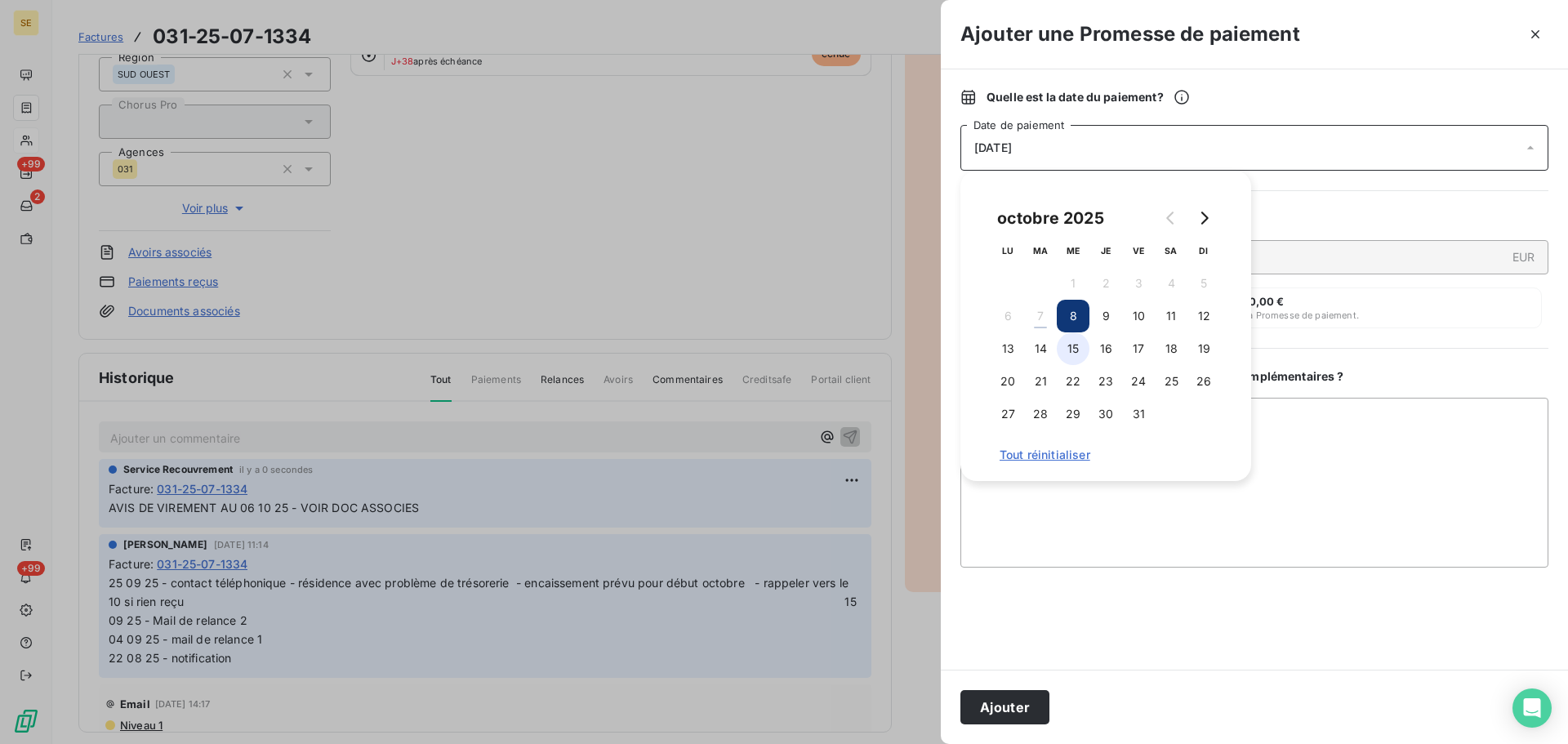
click at [1069, 349] on button "15" at bounding box center [1073, 349] width 33 height 33
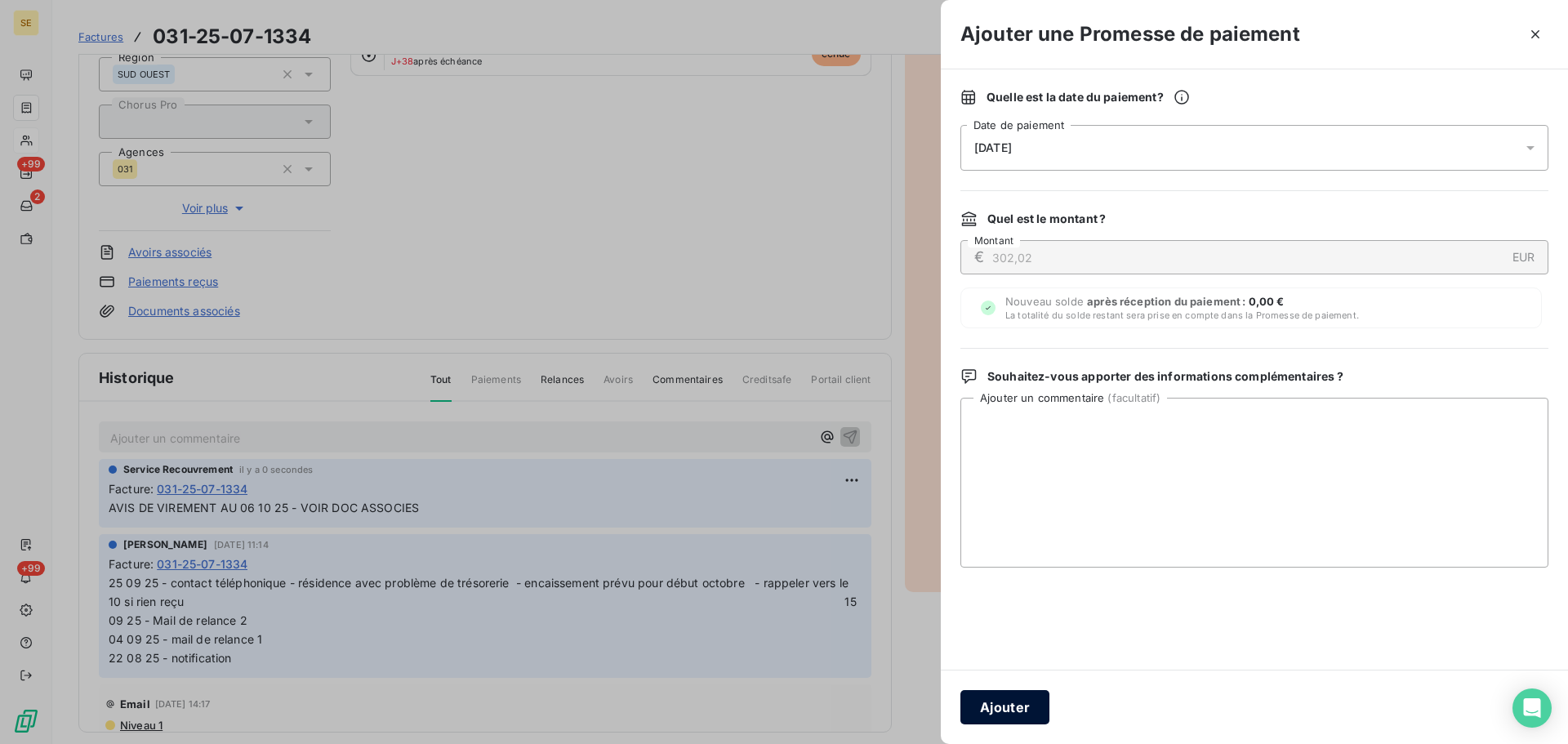
click at [1012, 692] on button "Ajouter" at bounding box center [1004, 707] width 89 height 34
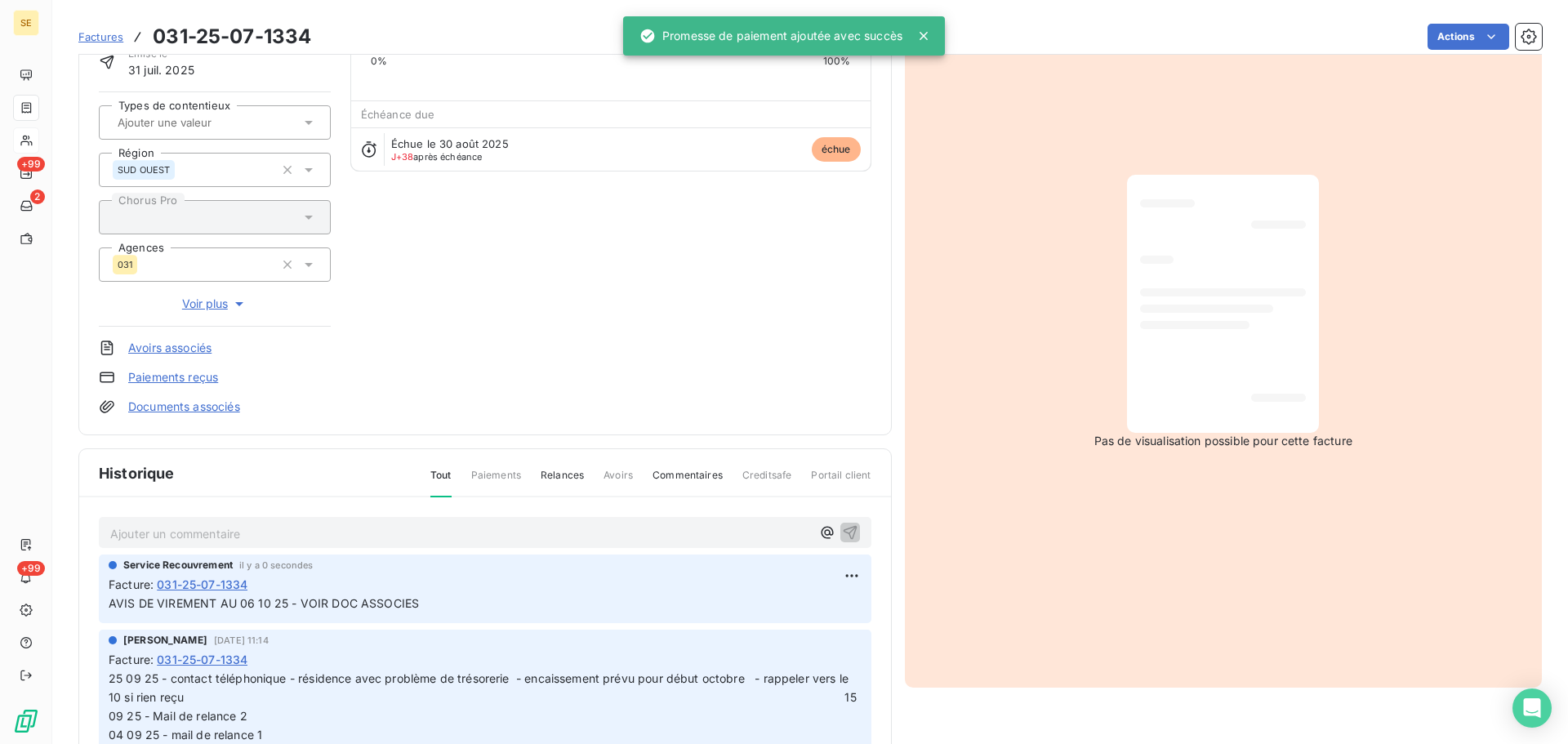
scroll to position [0, 0]
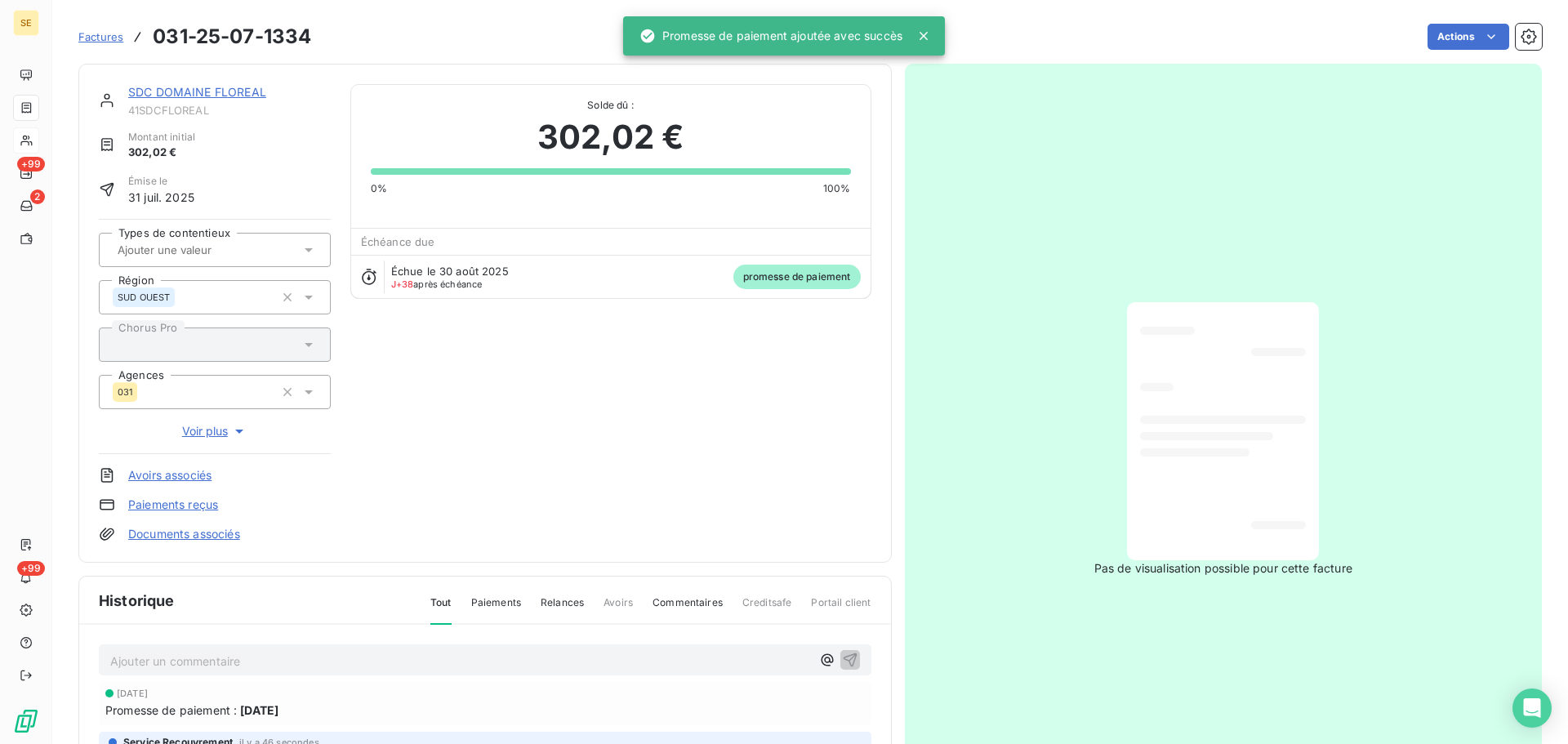
click at [236, 92] on link "SDC DOMAINE FLOREAL" at bounding box center [197, 92] width 138 height 14
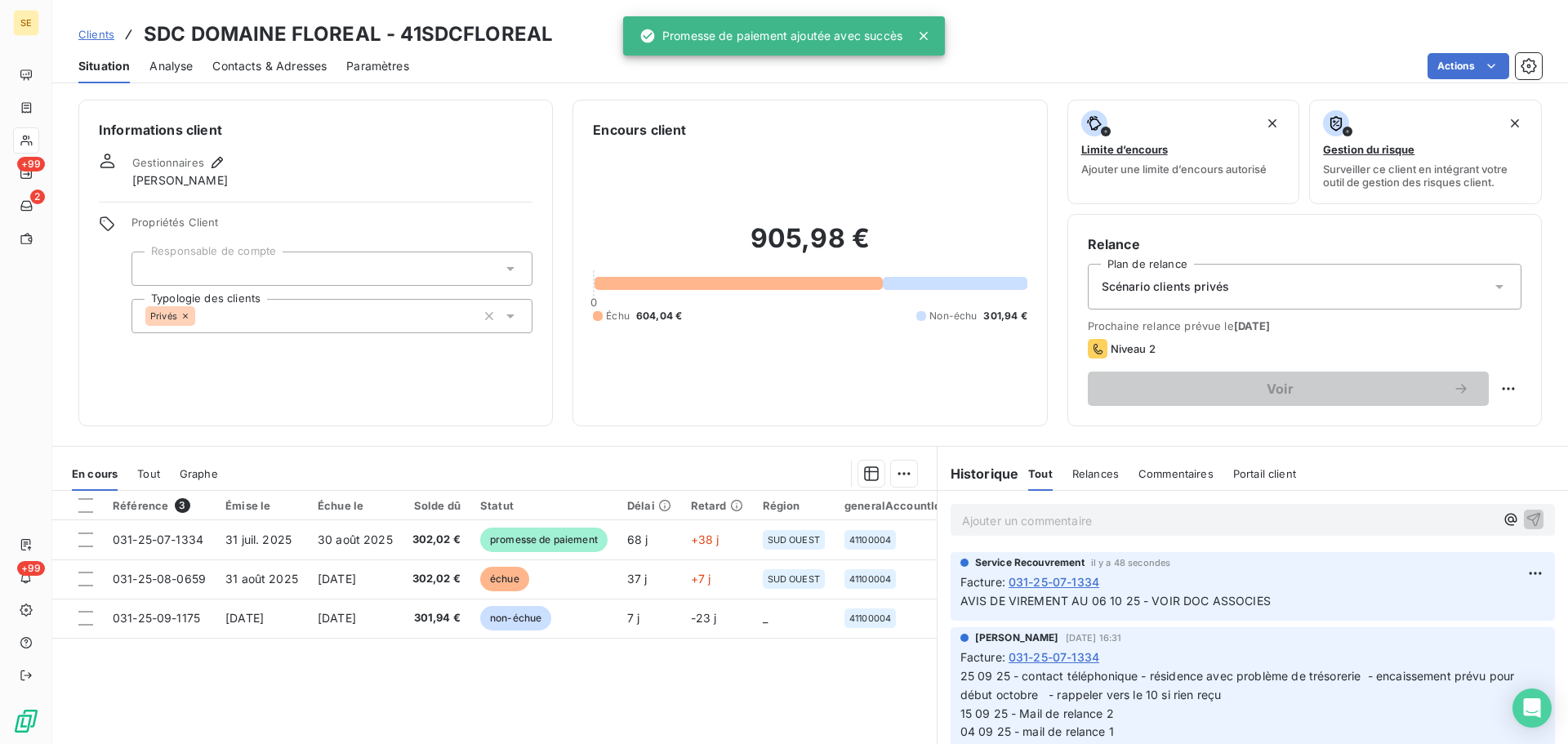
scroll to position [110, 0]
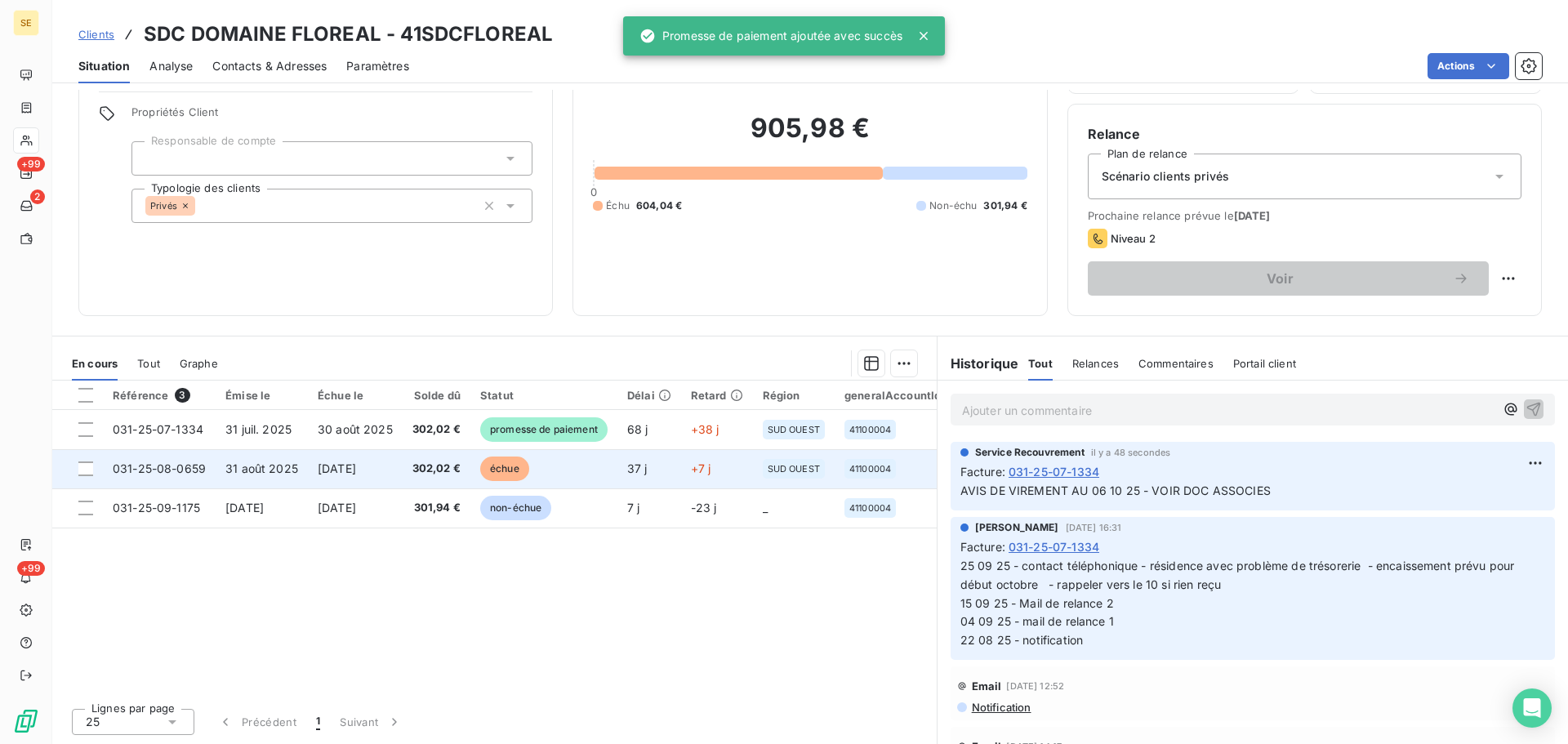
click at [445, 476] on span "302,02 €" at bounding box center [437, 468] width 48 height 16
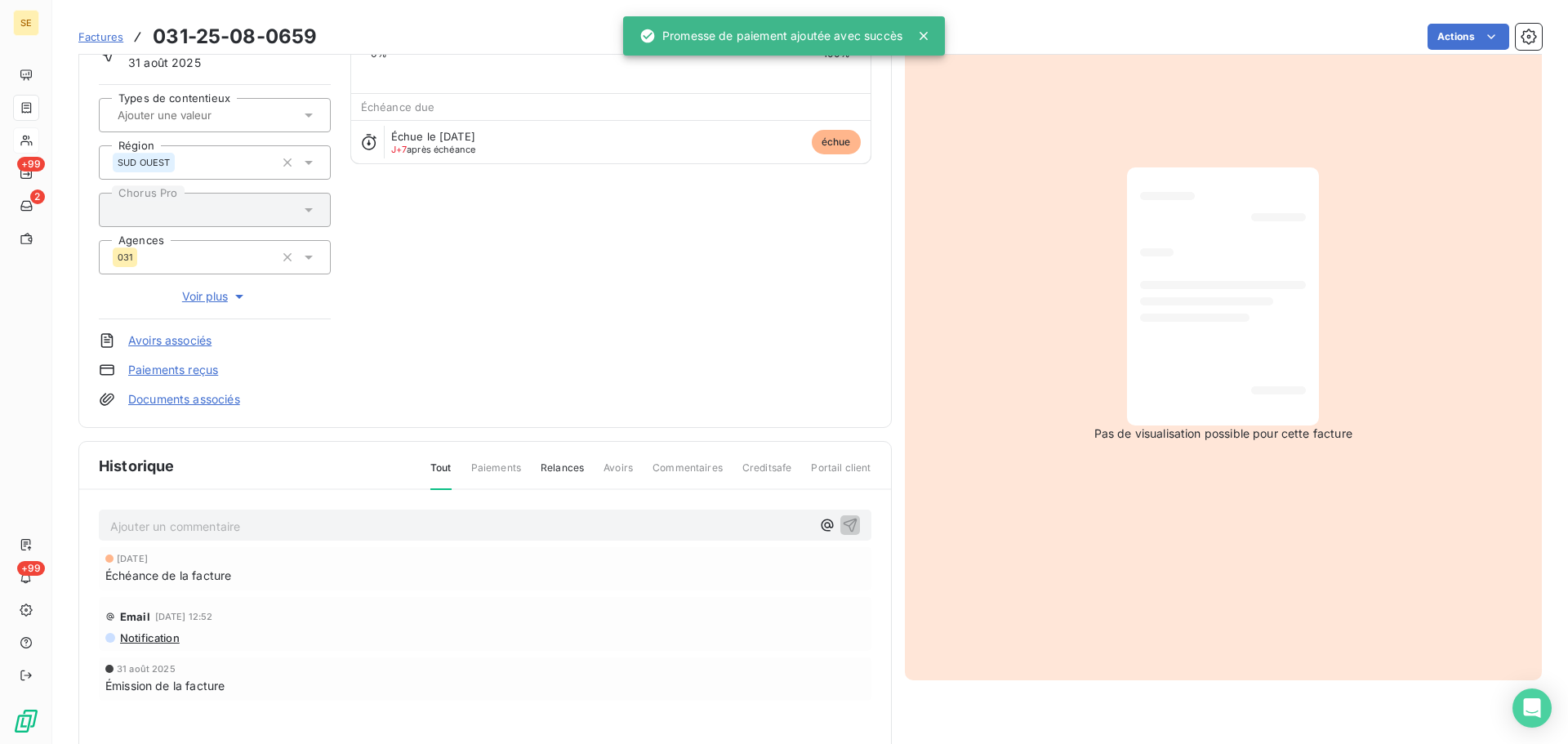
scroll to position [239, 0]
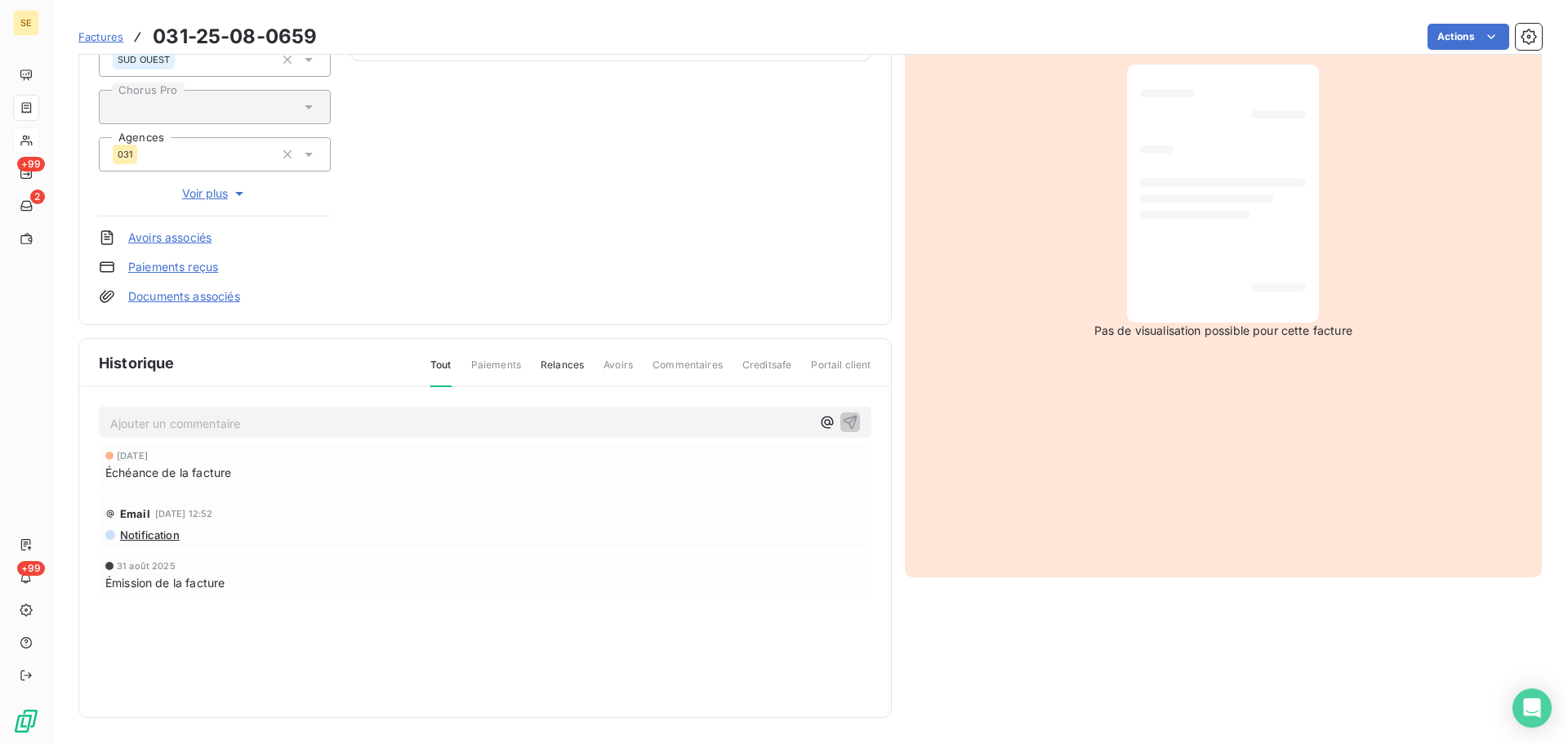
click at [438, 425] on p "Ajouter un commentaire ﻿" at bounding box center [460, 423] width 701 height 21
drag, startPoint x: 299, startPoint y: 423, endPoint x: 203, endPoint y: 417, distance: 96.2
click at [203, 417] on p "Ajouter un commentaire ﻿" at bounding box center [460, 423] width 701 height 21
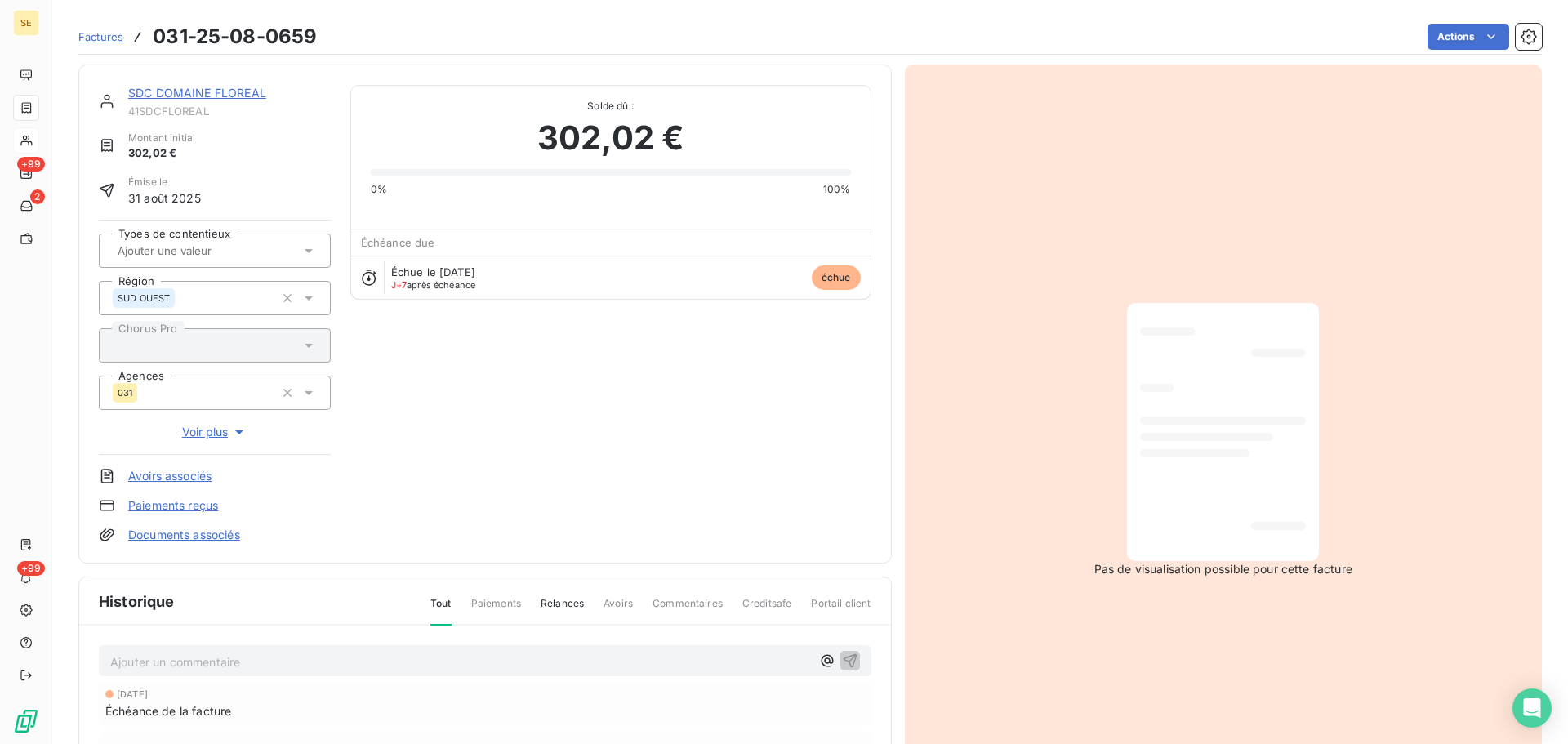
scroll to position [219, 0]
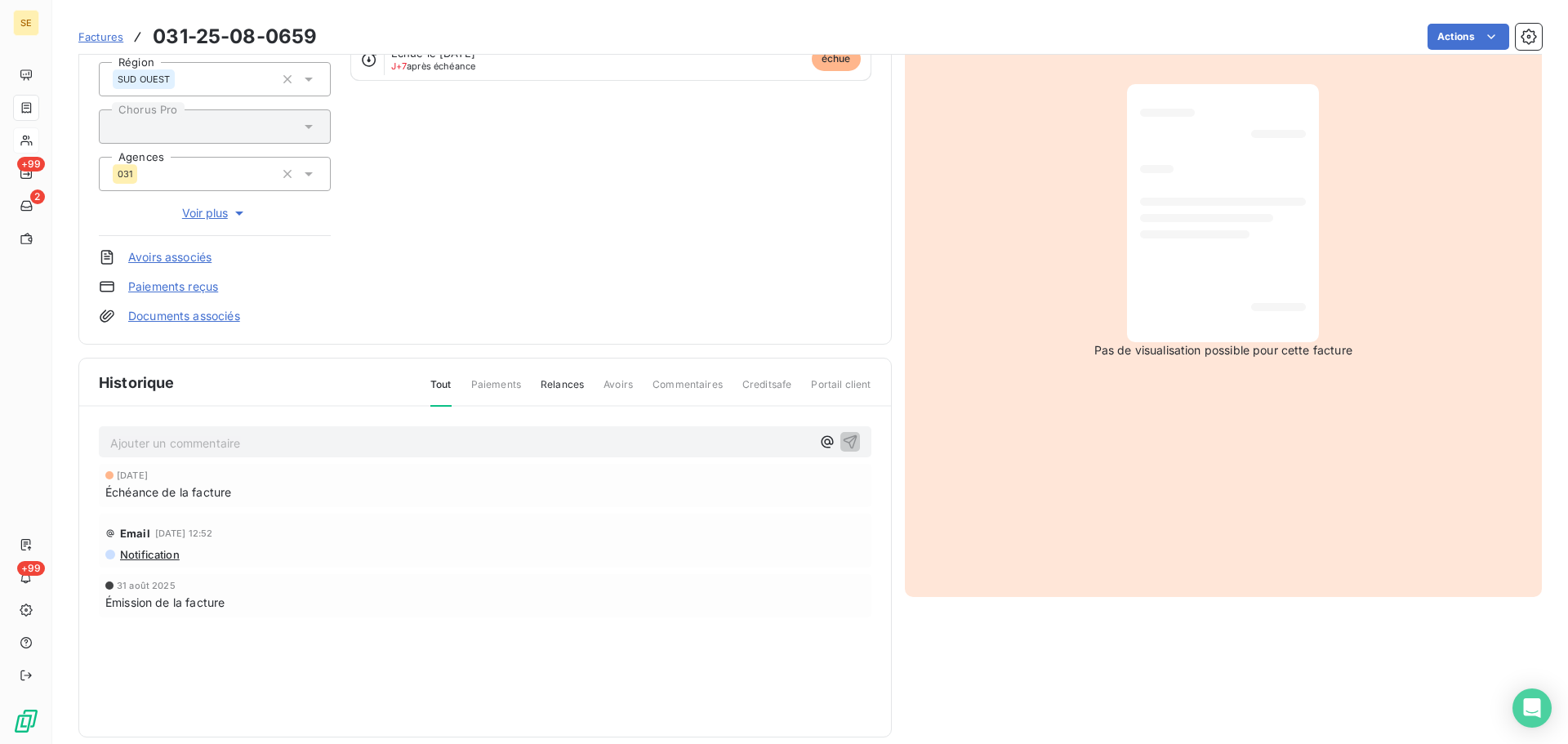
click at [226, 322] on link "Documents associés" at bounding box center [184, 316] width 112 height 16
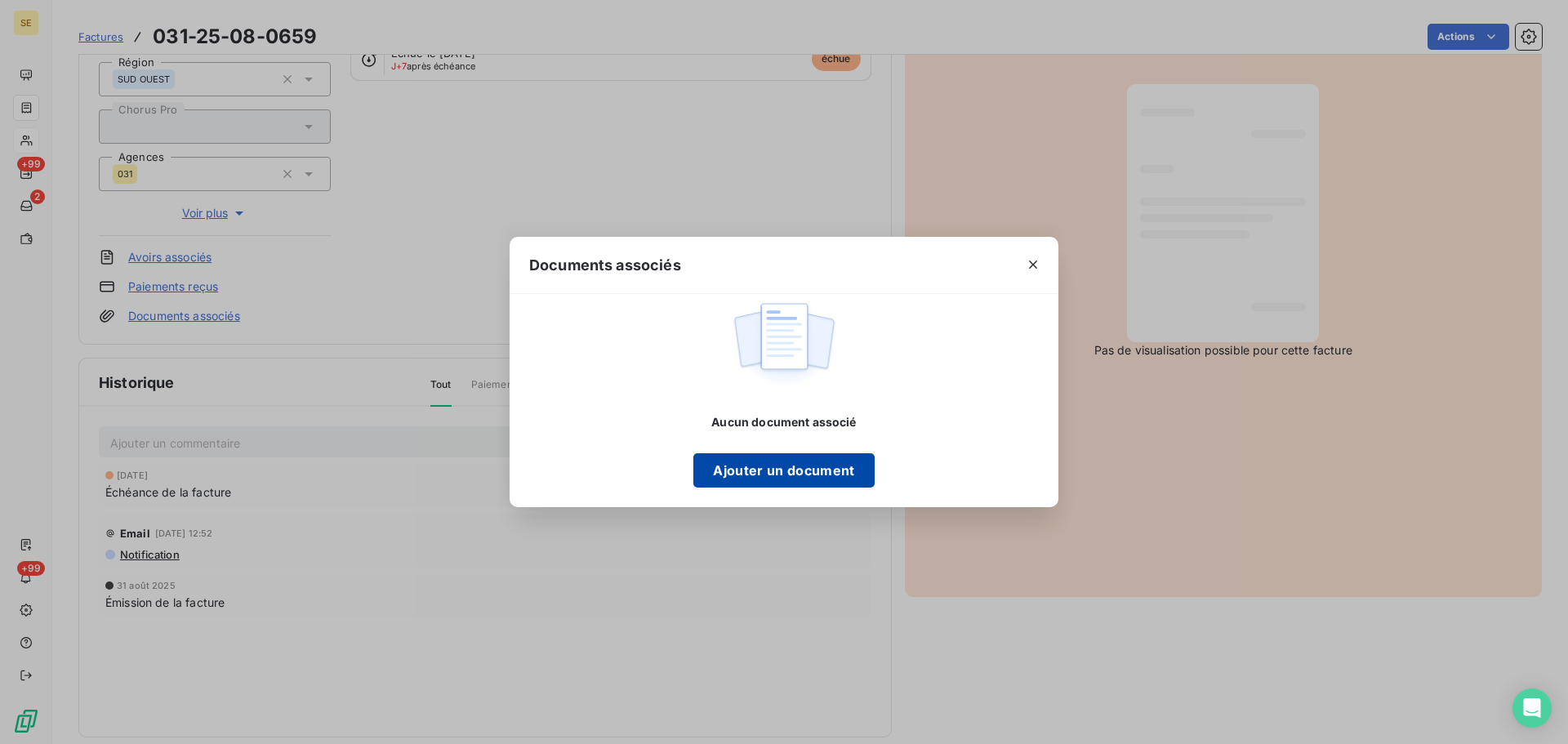
click at [807, 464] on button "Ajouter un document" at bounding box center [784, 470] width 181 height 34
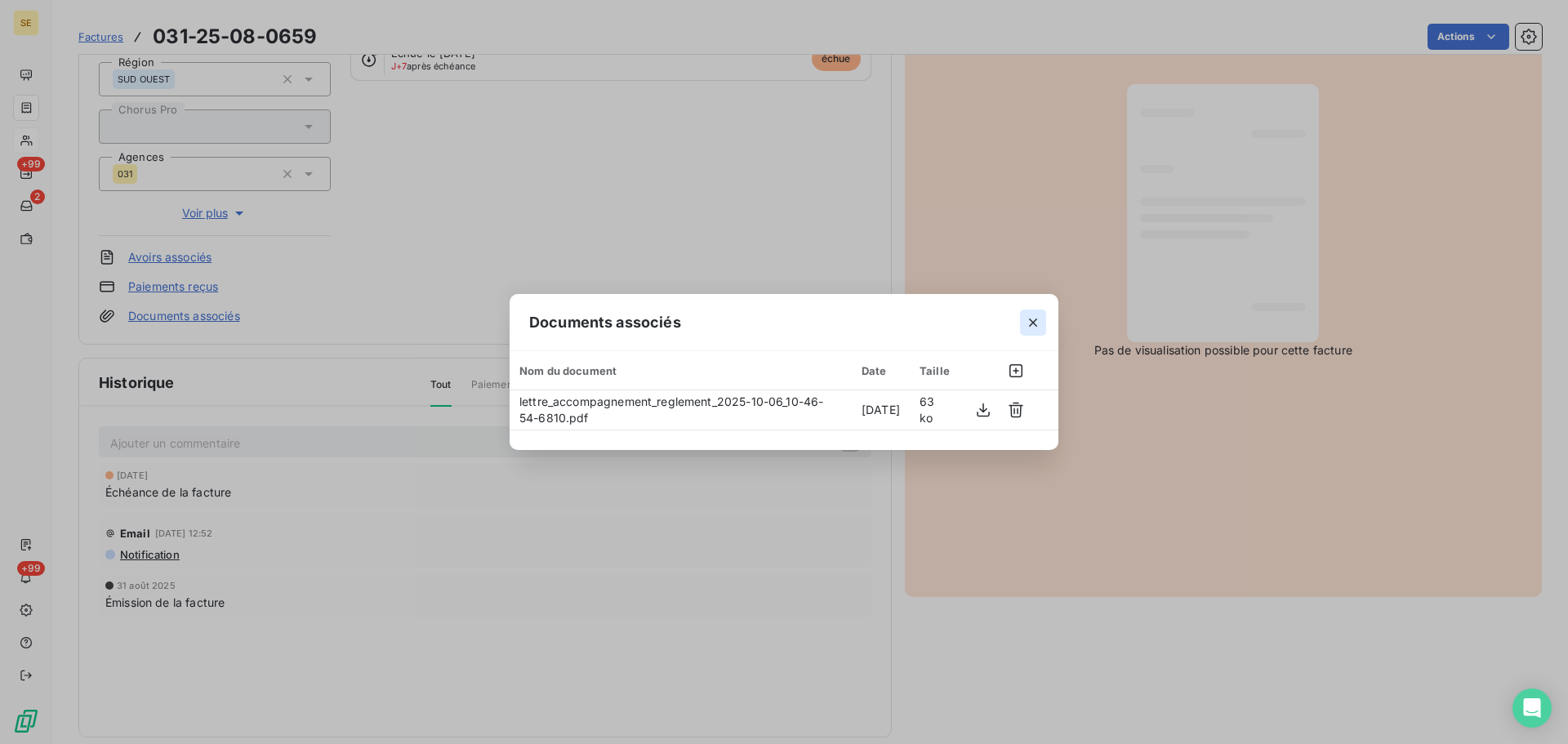
click at [1030, 317] on icon "button" at bounding box center [1033, 322] width 16 height 16
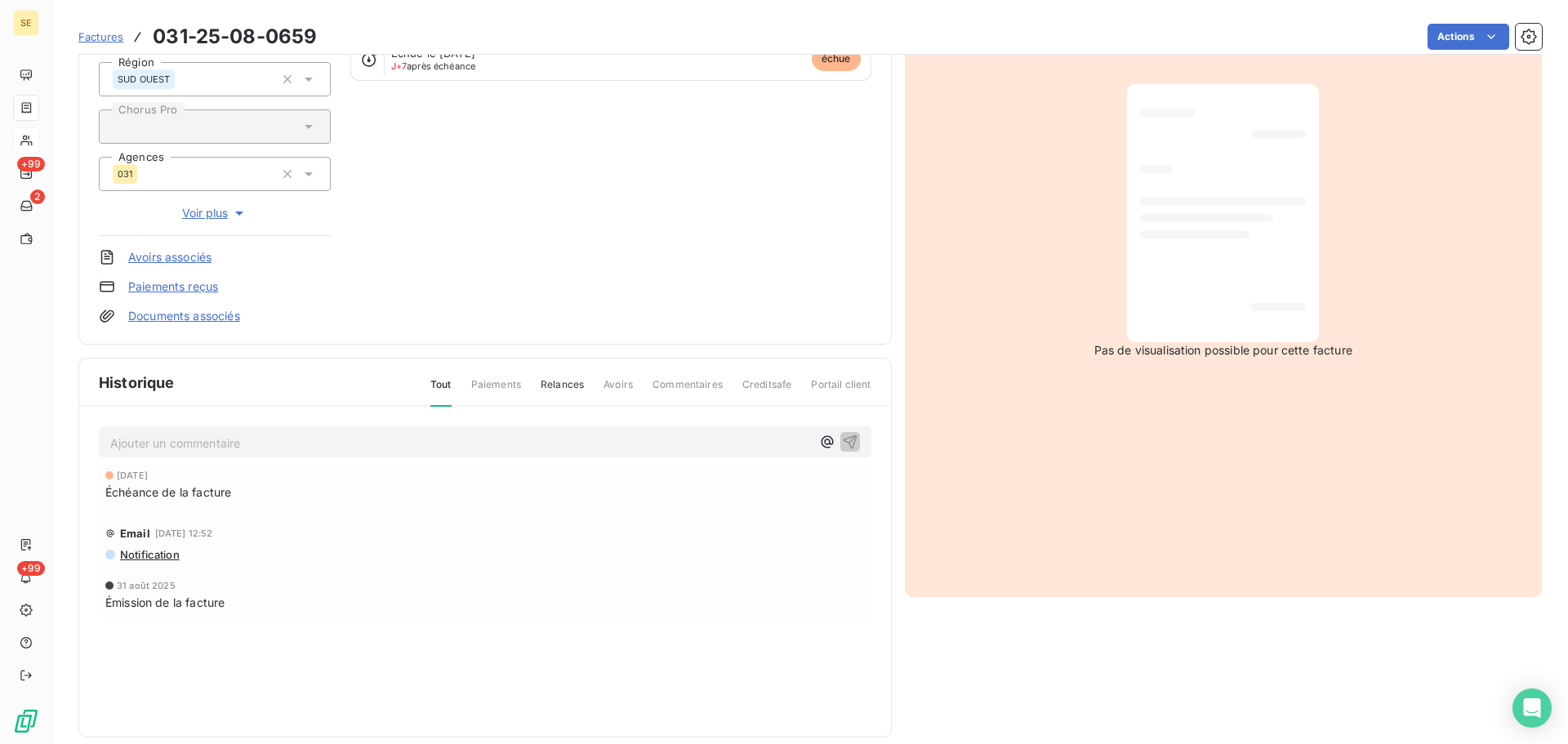
click at [423, 440] on p "Ajouter un commentaire ﻿" at bounding box center [460, 442] width 701 height 21
click at [847, 440] on icon "button" at bounding box center [850, 440] width 16 height 16
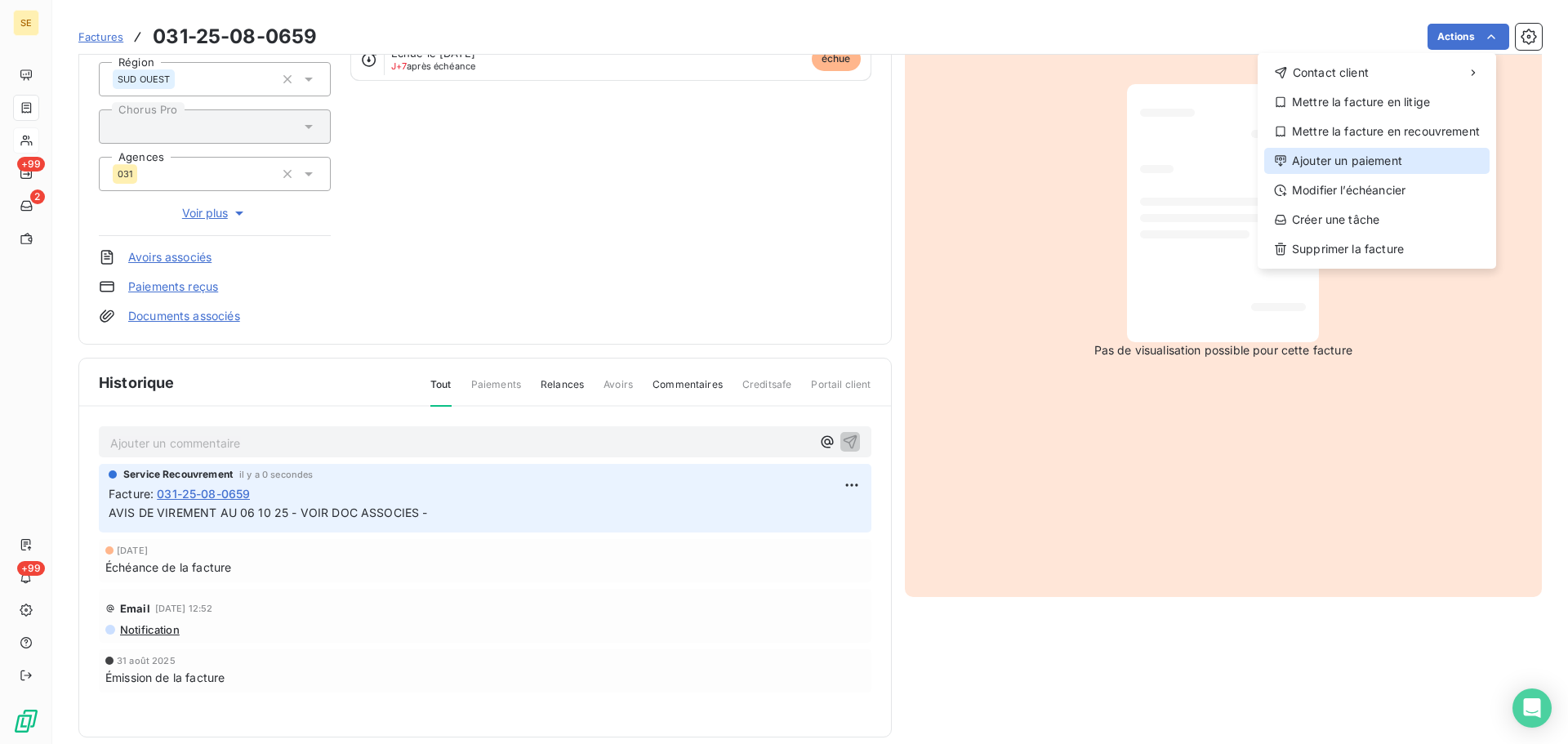
click at [1381, 162] on div "Ajouter un paiement" at bounding box center [1377, 161] width 226 height 26
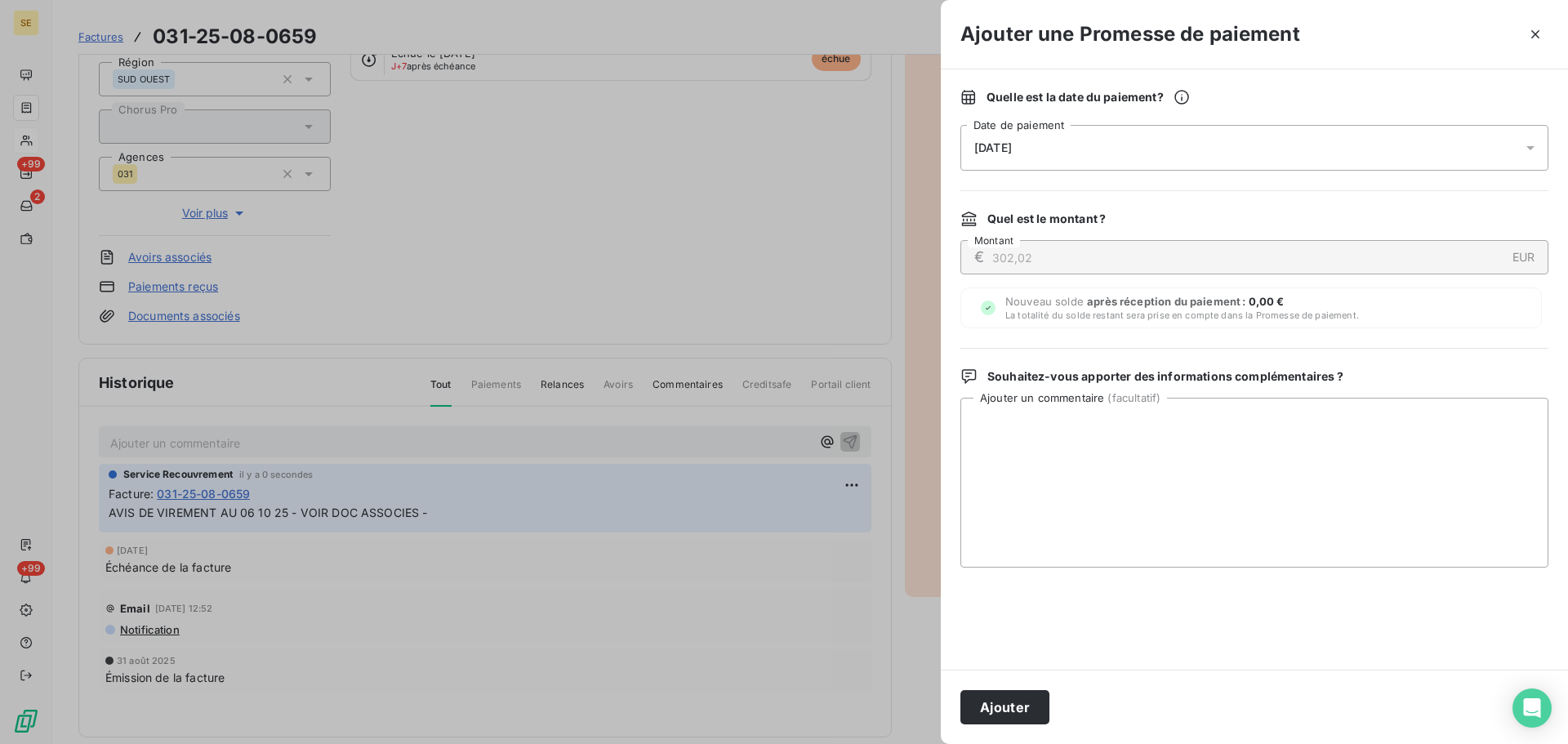
click at [1293, 150] on div "[DATE]" at bounding box center [1254, 148] width 588 height 46
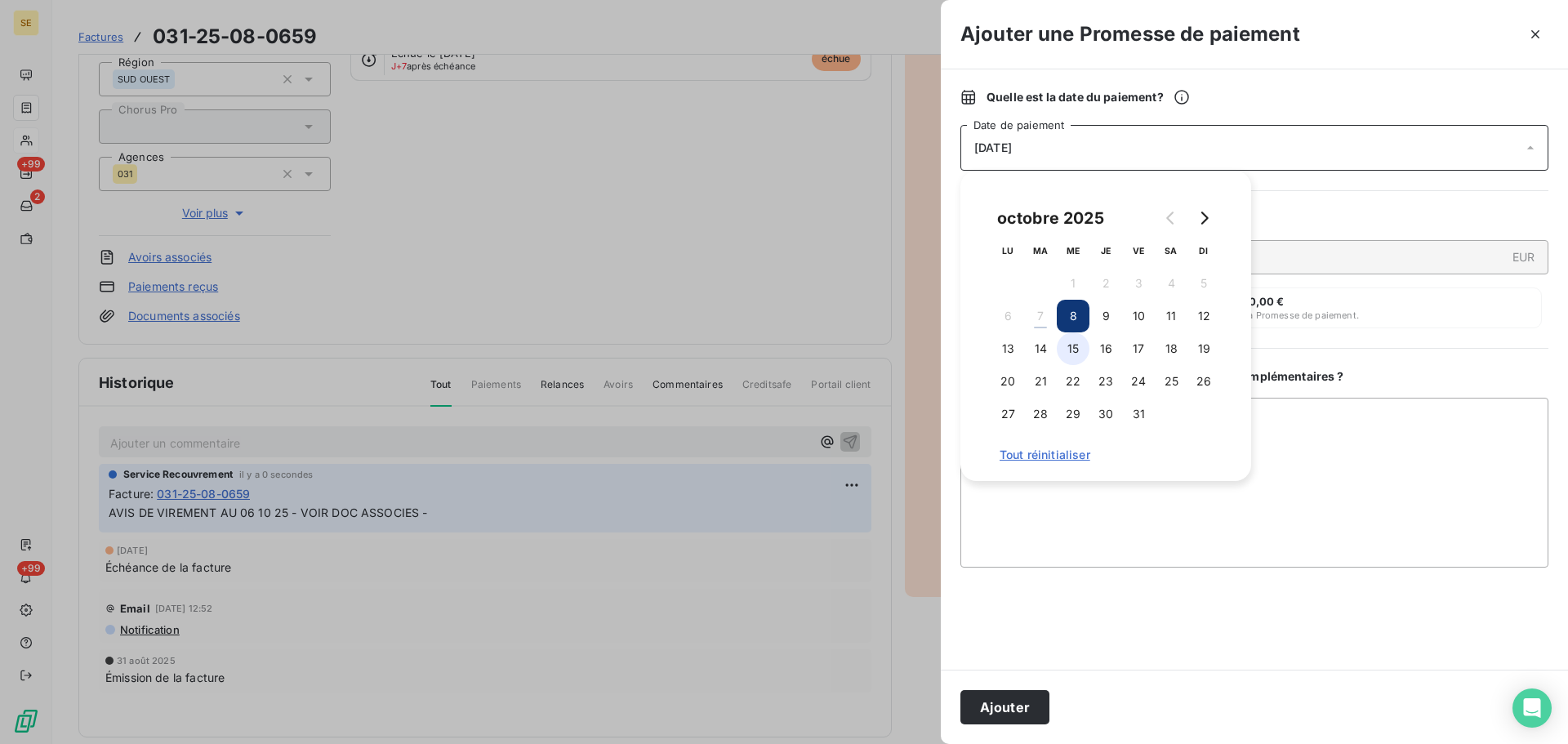
click at [1078, 355] on button "15" at bounding box center [1073, 349] width 33 height 33
click at [1020, 694] on button "Ajouter" at bounding box center [1004, 707] width 89 height 34
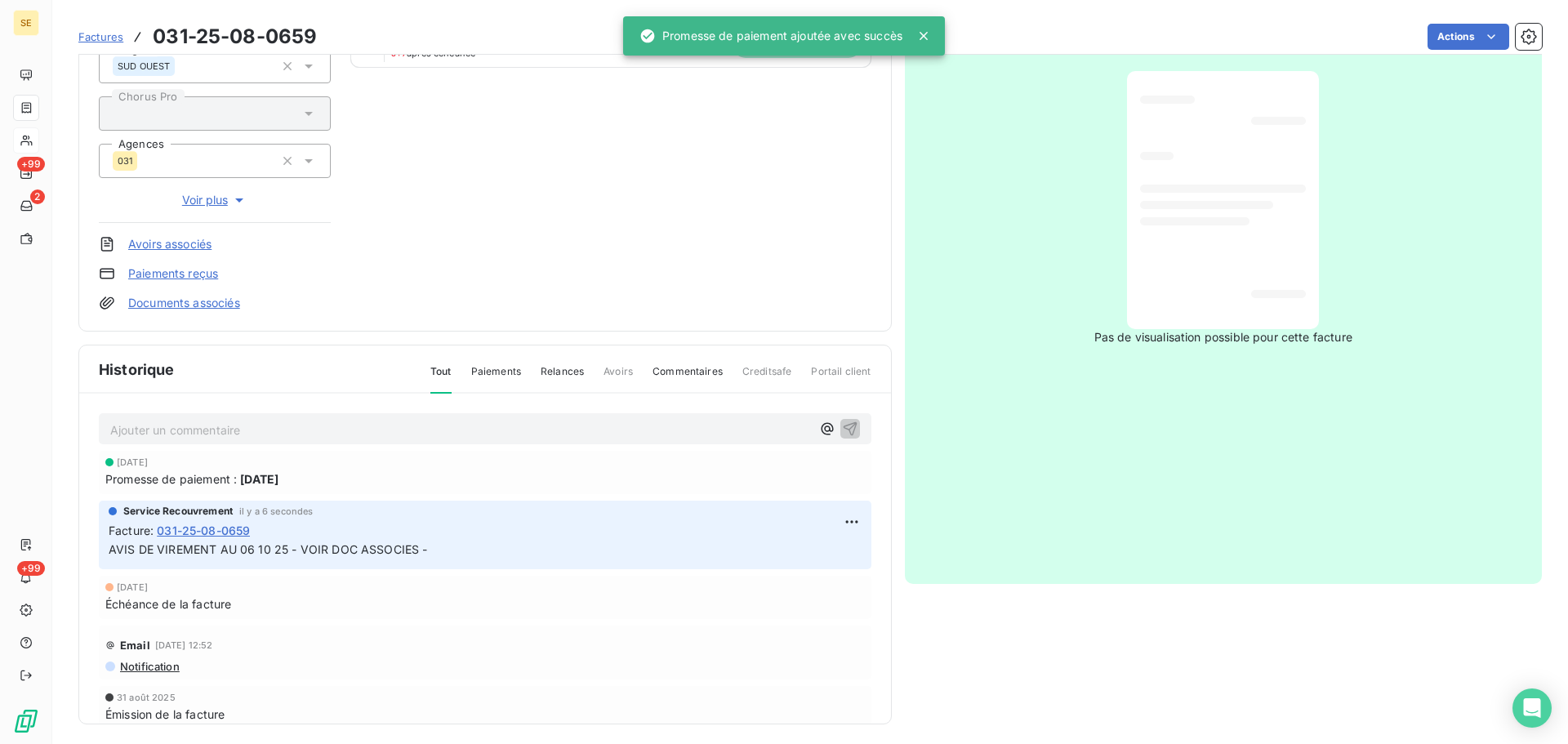
scroll to position [239, 0]
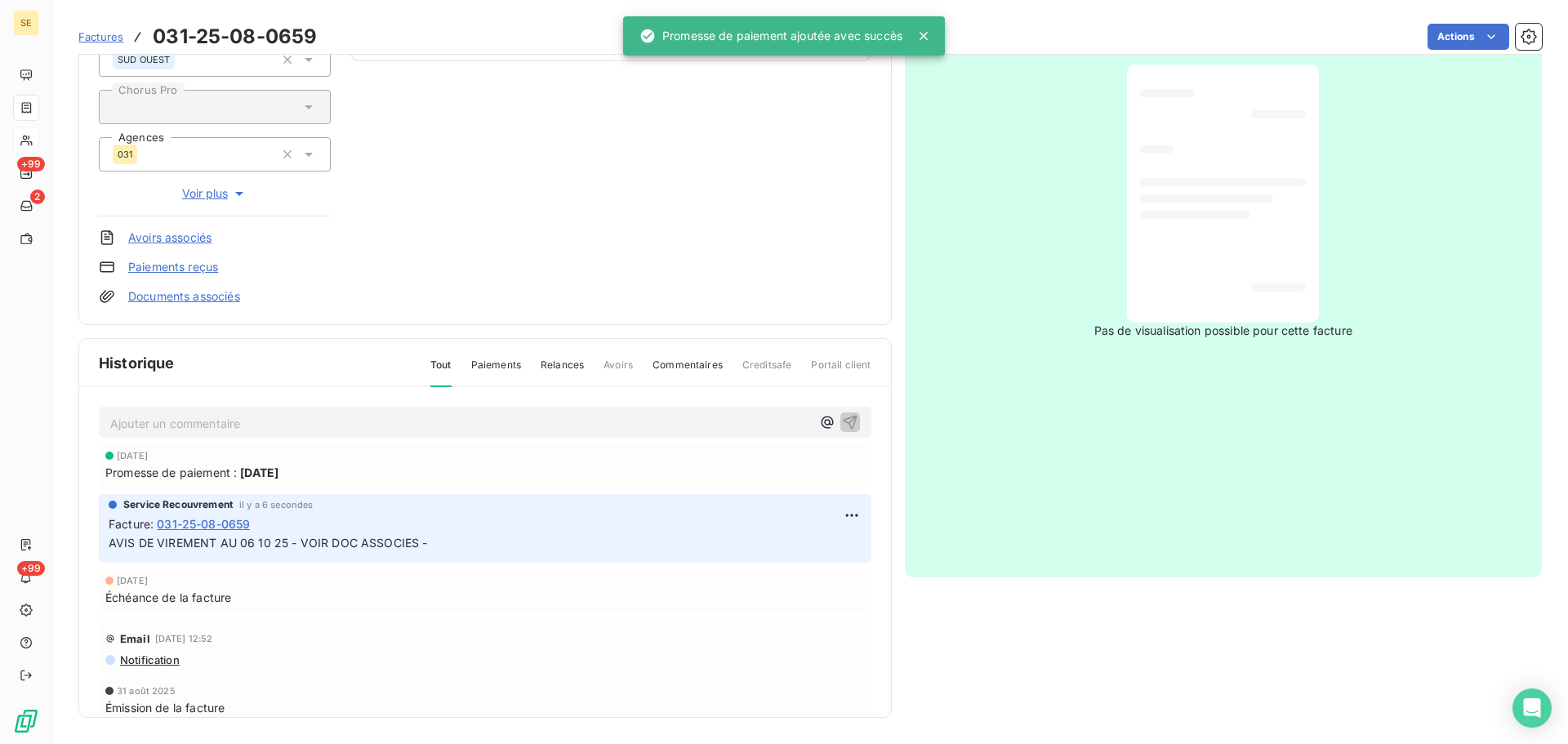
click at [194, 295] on link "Documents associés" at bounding box center [184, 296] width 112 height 16
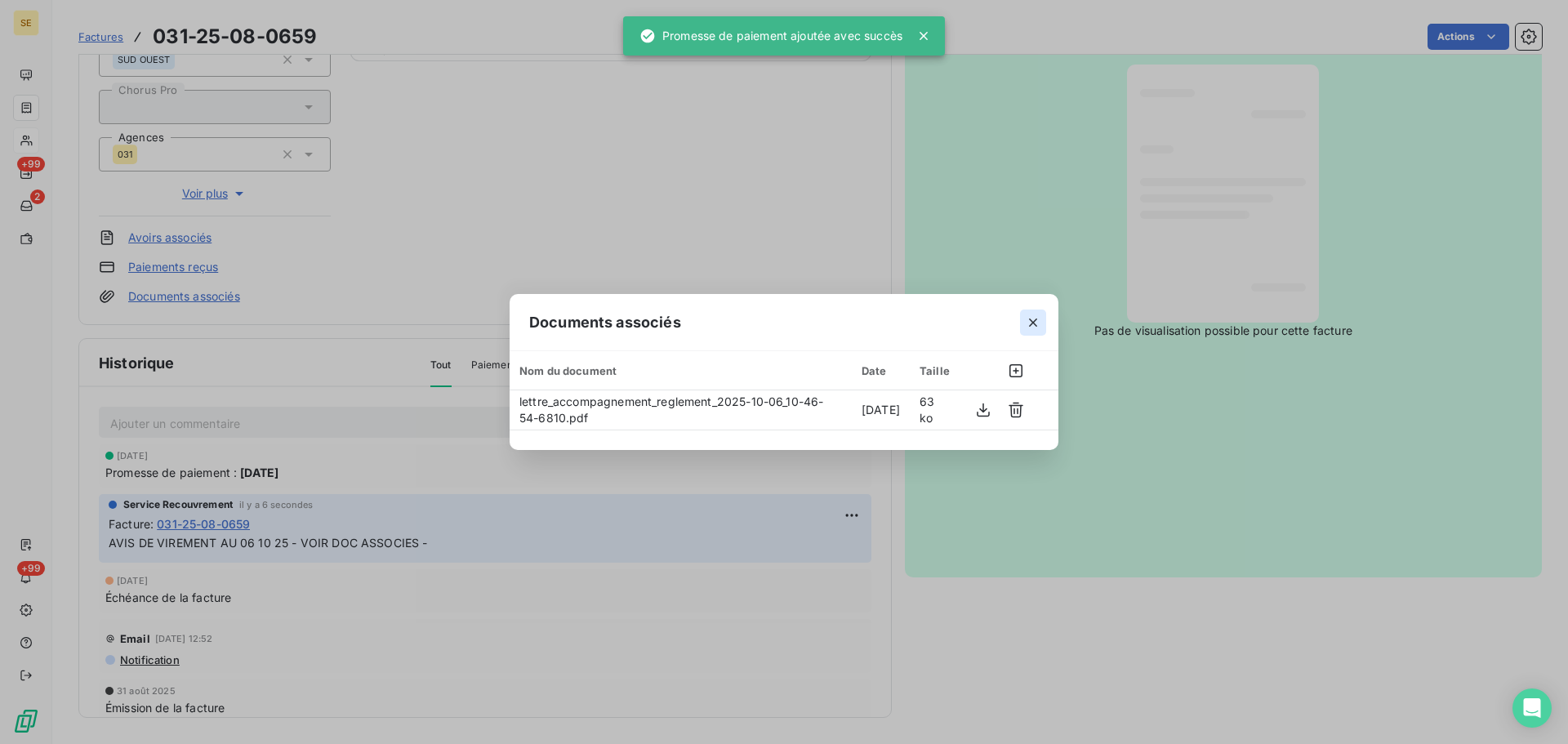
click at [1032, 316] on icon "button" at bounding box center [1033, 322] width 16 height 16
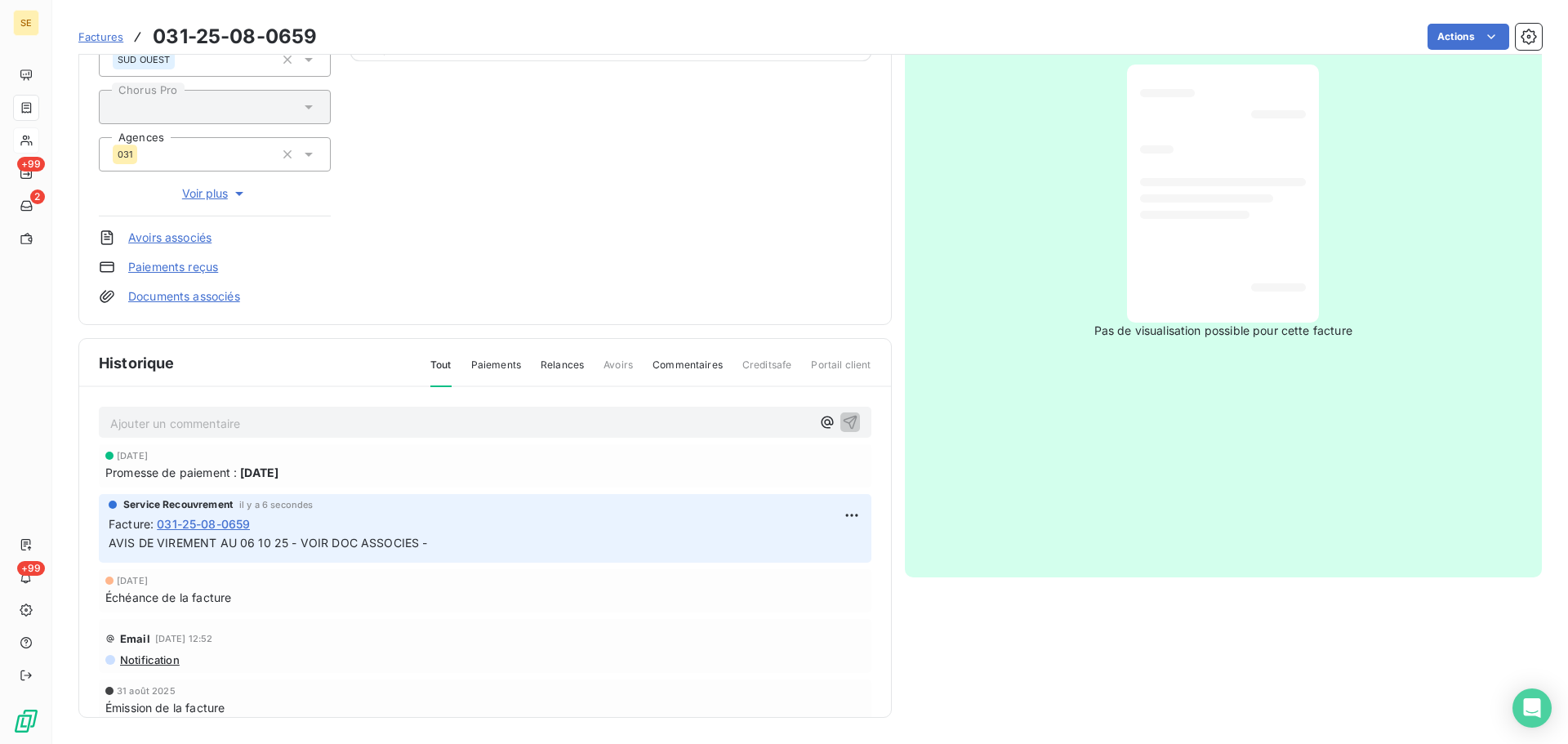
scroll to position [0, 0]
